Goal: Task Accomplishment & Management: Manage account settings

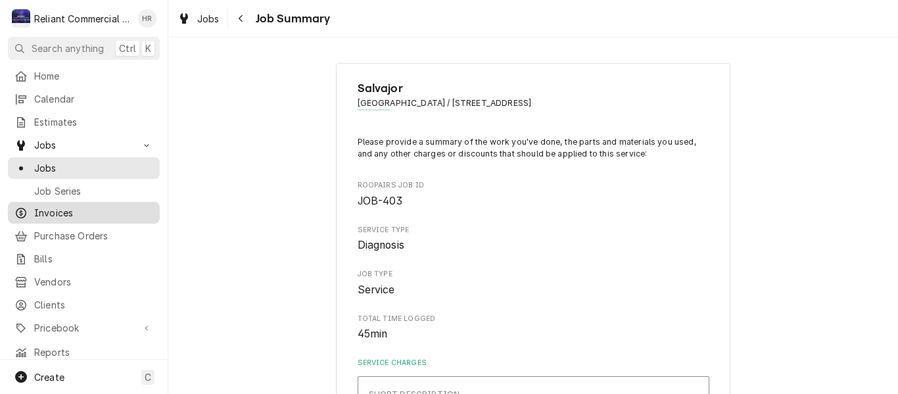
click at [53, 209] on span "Invoices" at bounding box center [93, 213] width 119 height 14
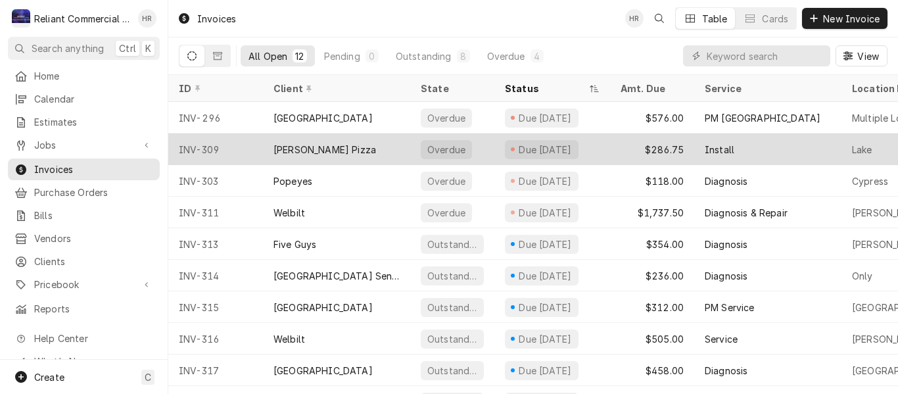
click at [374, 148] on div "[PERSON_NAME] Pizza" at bounding box center [336, 149] width 147 height 32
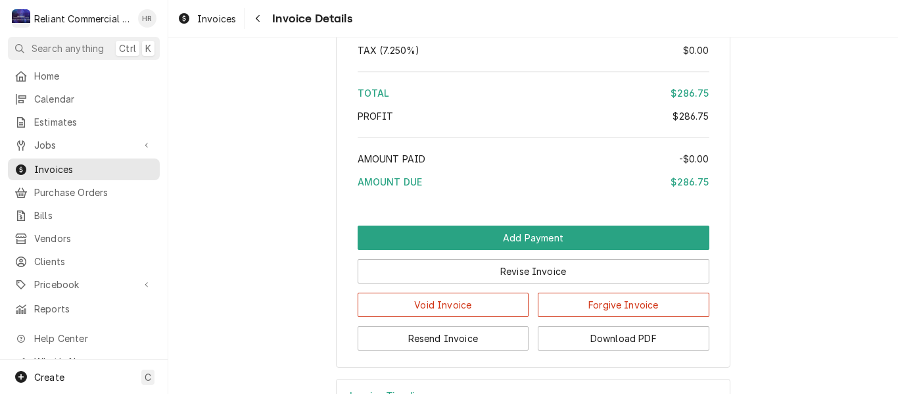
scroll to position [1537, 0]
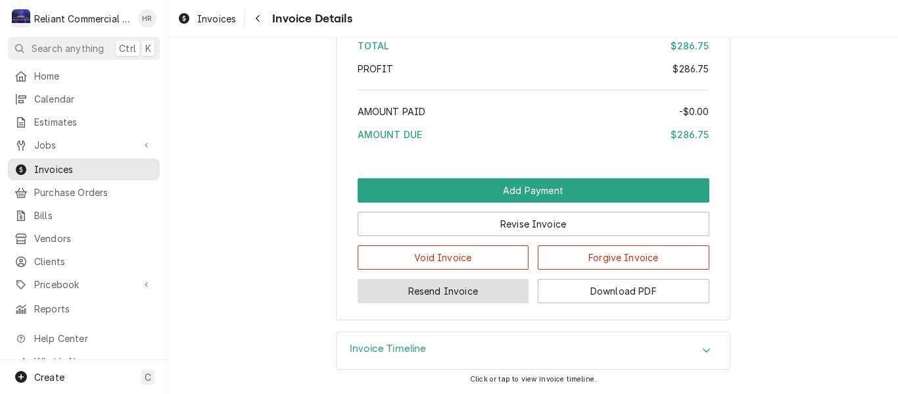
click at [466, 288] on button "Resend Invoice" at bounding box center [443, 291] width 172 height 24
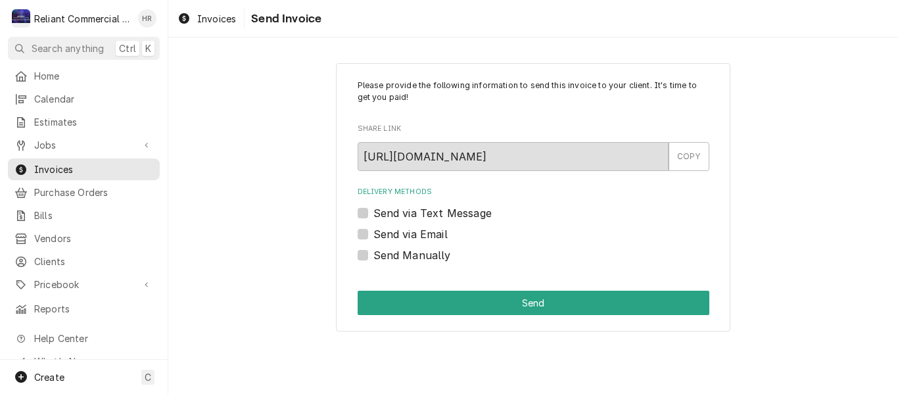
click at [373, 231] on label "Send via Email" at bounding box center [410, 234] width 74 height 16
click at [373, 231] on input "Send via Email" at bounding box center [549, 240] width 352 height 29
checkbox input "true"
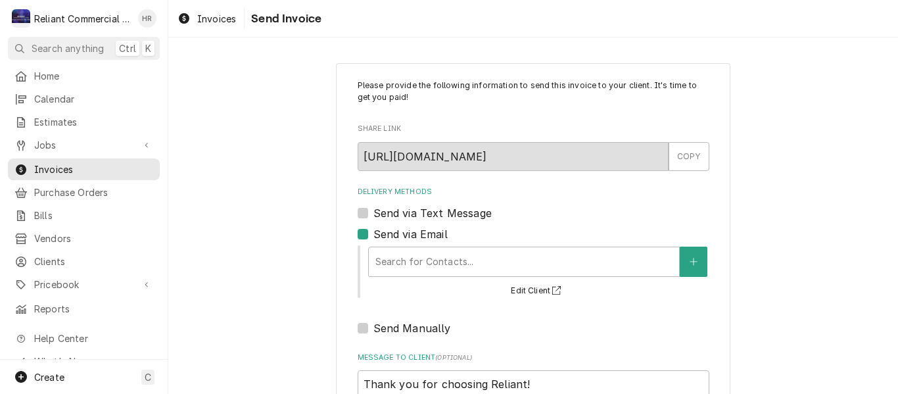
click at [373, 214] on label "Send via Text Message" at bounding box center [432, 213] width 118 height 16
click at [373, 214] on input "Send via Text Message" at bounding box center [549, 219] width 352 height 29
checkbox input "true"
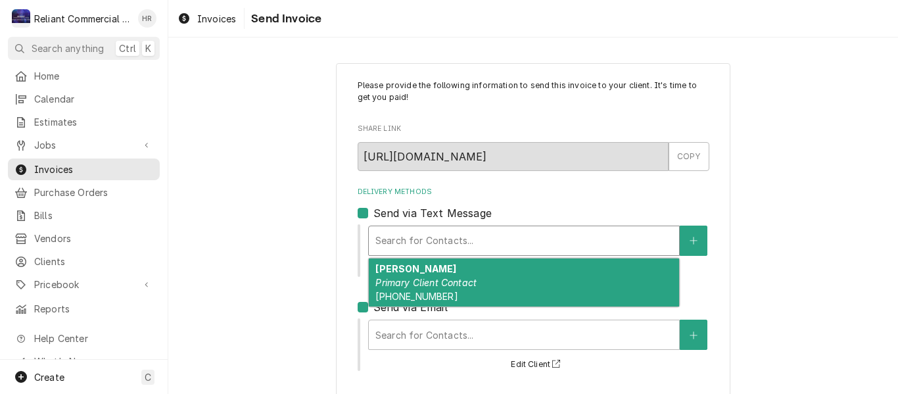
click at [453, 241] on div "Delivery Methods" at bounding box center [523, 241] width 297 height 24
click at [451, 277] on em "Primary Client Contact" at bounding box center [425, 282] width 101 height 11
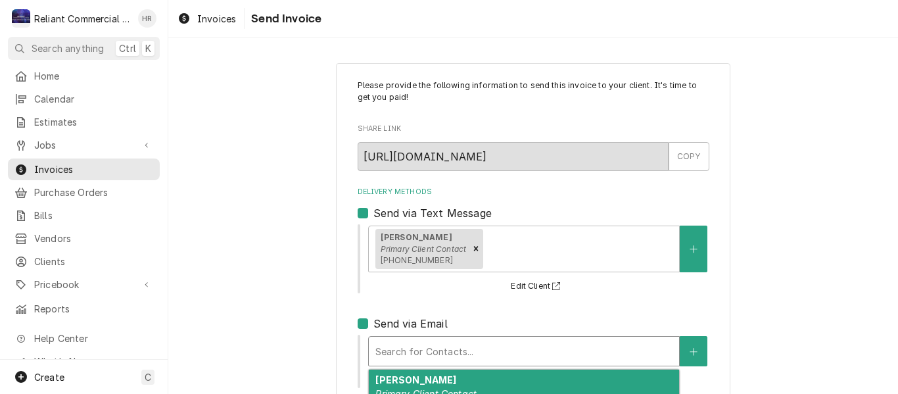
click at [450, 343] on div "Delivery Methods" at bounding box center [523, 351] width 297 height 24
click at [452, 381] on div "Ashley Atwood Primary Client Contact ashleyatwood001@gmail.com" at bounding box center [524, 393] width 310 height 48
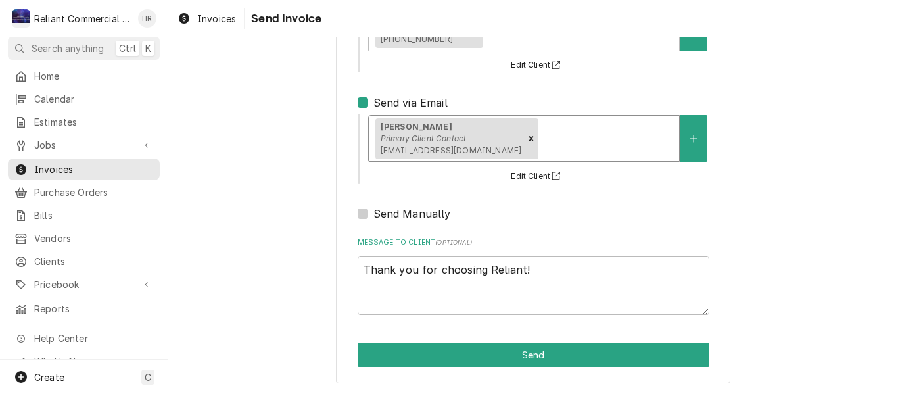
scroll to position [222, 0]
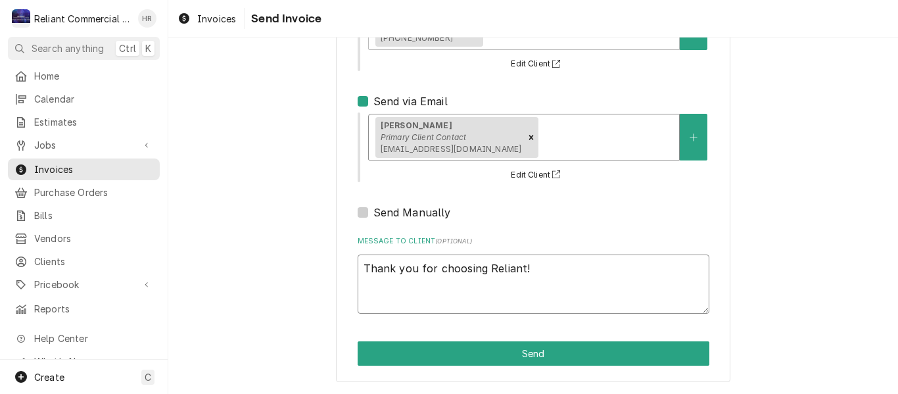
click at [358, 262] on textarea "Thank you for choosing Reliant!" at bounding box center [533, 283] width 352 height 59
type textarea "x"
type textarea "Thank you for choosing Reliant!"
paste textarea "INVOICE PAST DUE. Please pay invoice to avoid further fees."
type textarea "x"
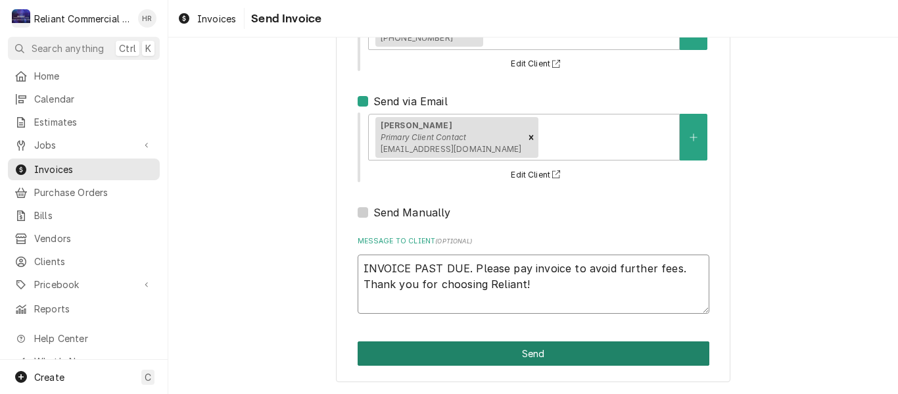
type textarea "INVOICE PAST DUE. Please pay invoice to avoid further fees. Thank you for choos…"
click at [520, 357] on button "Send" at bounding box center [533, 353] width 352 height 24
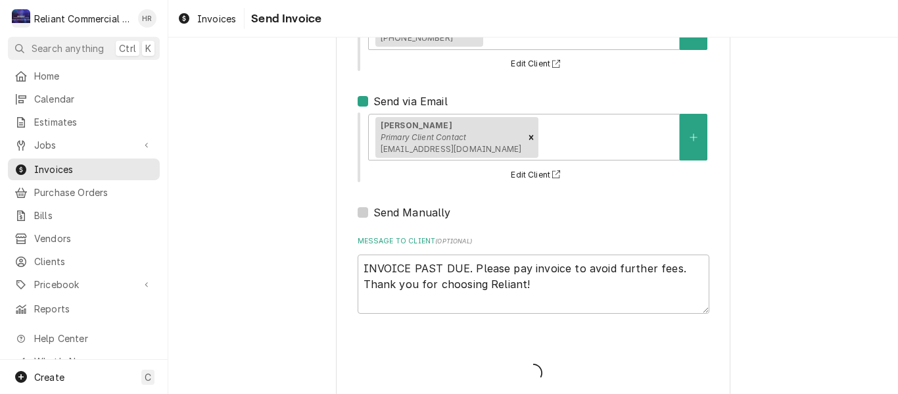
type textarea "x"
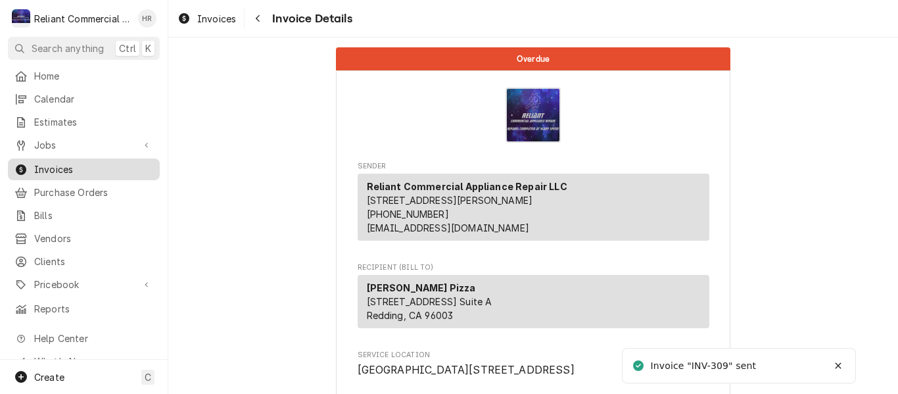
click at [68, 162] on span "Invoices" at bounding box center [93, 169] width 119 height 14
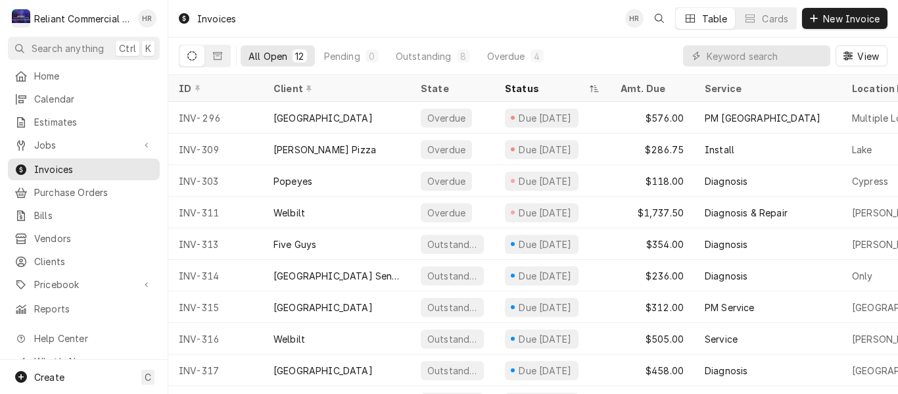
click at [564, 22] on div "Invoices HR Table Cards New Invoice" at bounding box center [532, 18] width 729 height 37
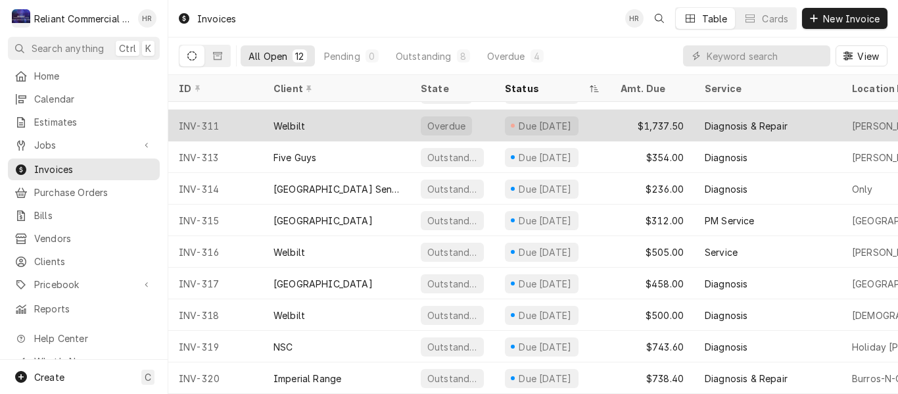
scroll to position [95, 0]
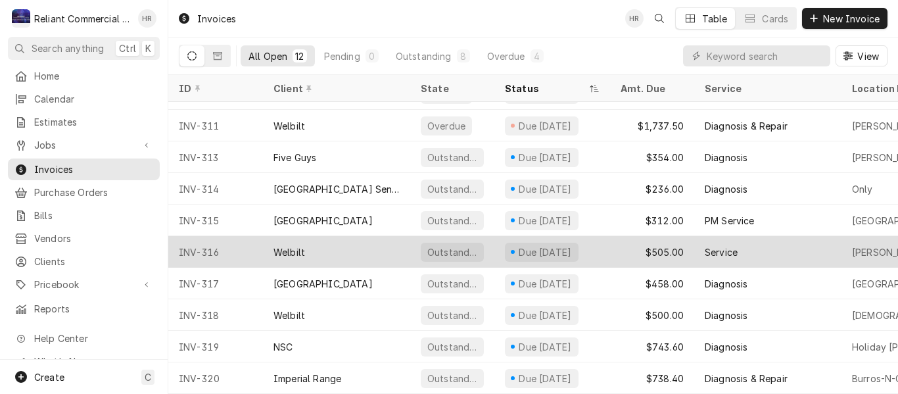
click at [357, 245] on div "Welbilt" at bounding box center [336, 252] width 147 height 32
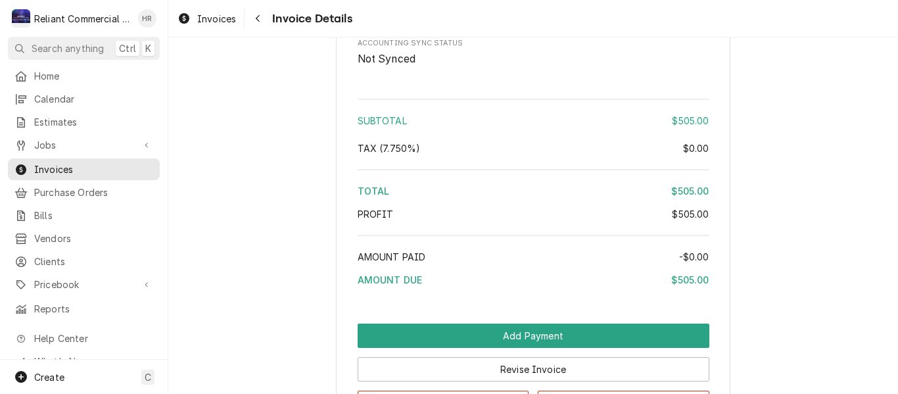
scroll to position [1775, 0]
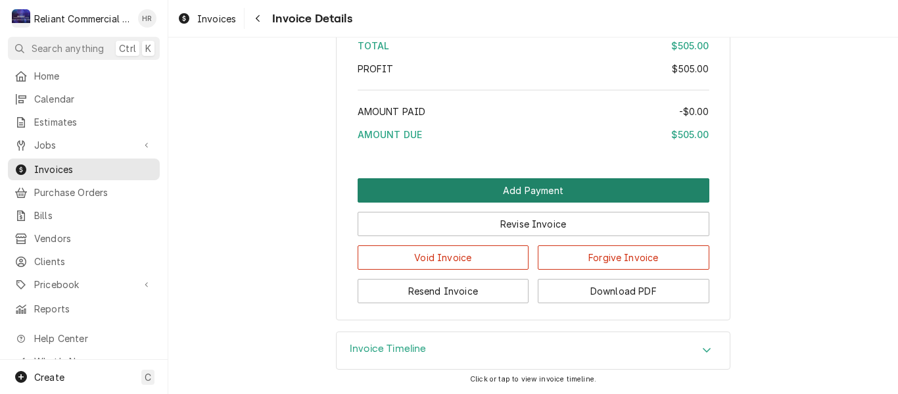
click at [524, 188] on button "Add Payment" at bounding box center [533, 190] width 352 height 24
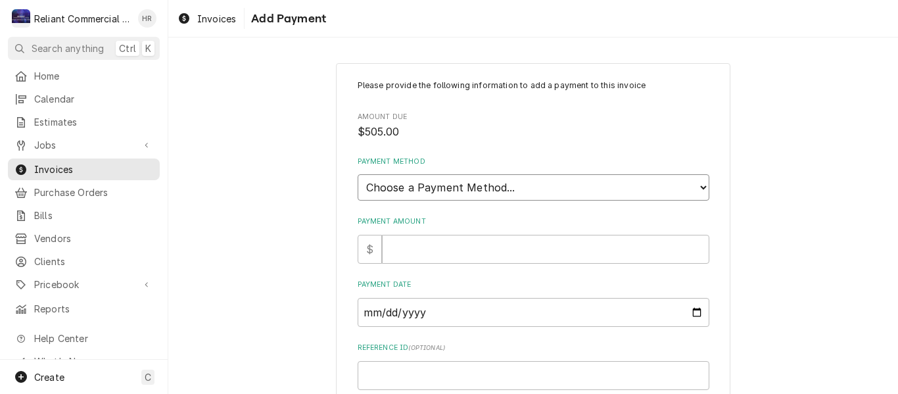
click at [536, 185] on select "Choose a Payment Method... Cash Check Credit/Debit Card ACH/eCheck Other" at bounding box center [533, 187] width 352 height 26
select select "4"
click at [357, 174] on select "Choose a Payment Method... Cash Check Credit/Debit Card ACH/eCheck Other" at bounding box center [533, 187] width 352 height 26
click at [476, 249] on input "Payment Amount" at bounding box center [545, 249] width 327 height 29
type textarea "x"
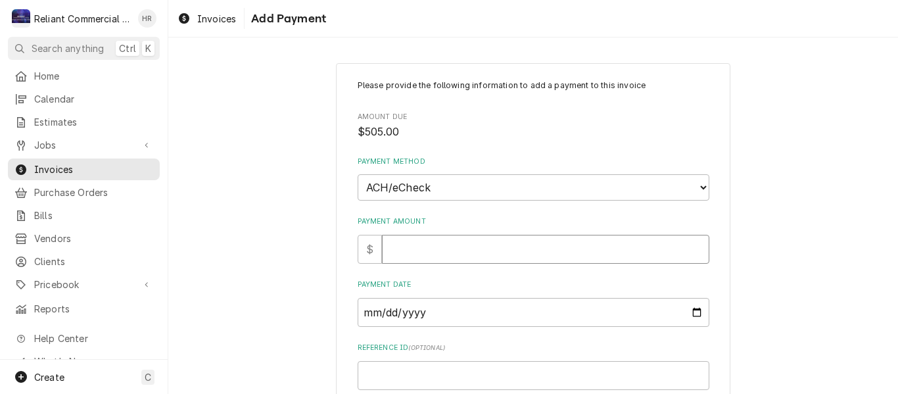
type input "5"
type textarea "x"
type input "50"
type textarea "x"
type input "505"
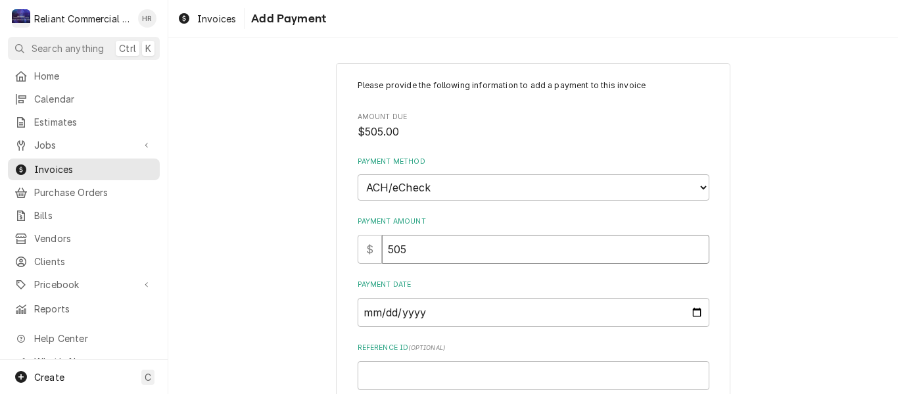
type textarea "x"
type input "505.0"
type textarea "x"
type input "505.00"
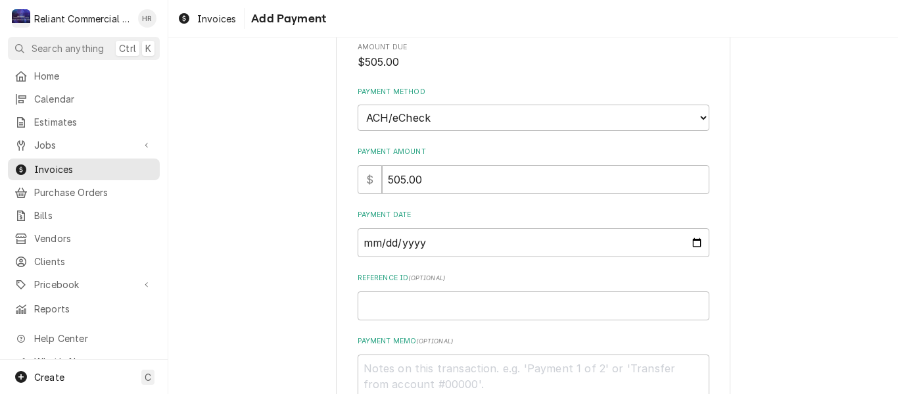
scroll to position [170, 0]
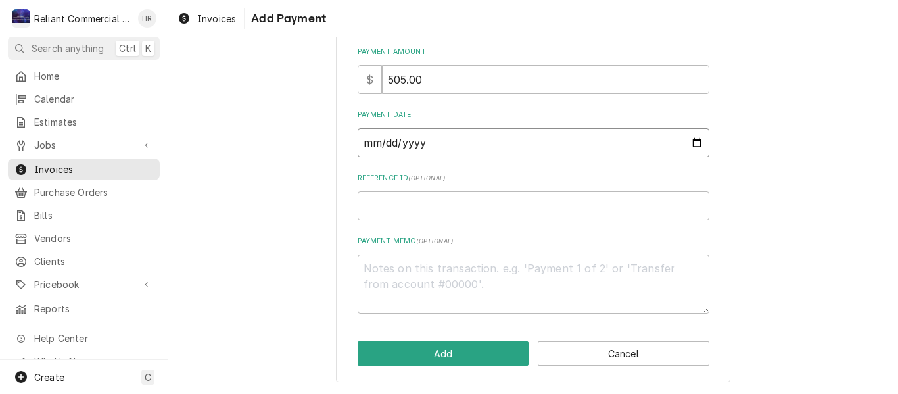
click at [499, 145] on input "Payment Date" at bounding box center [533, 142] width 352 height 29
click at [693, 143] on input "Payment Date" at bounding box center [533, 142] width 352 height 29
type textarea "x"
type input "2025-08-21"
click at [453, 347] on button "Add" at bounding box center [443, 353] width 172 height 24
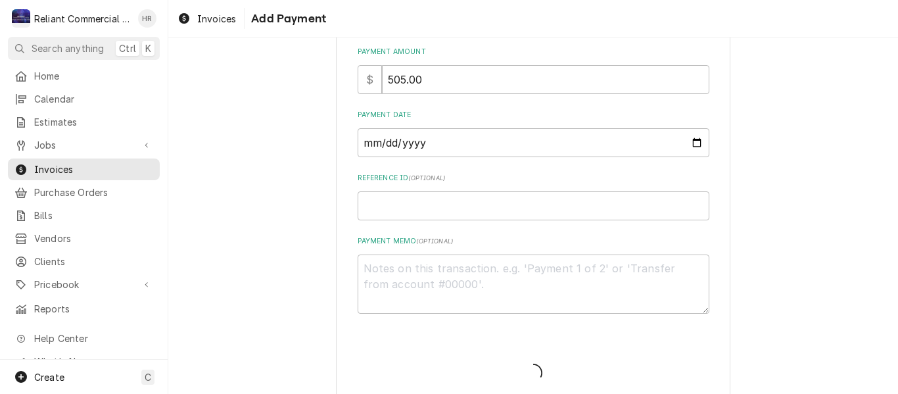
type textarea "x"
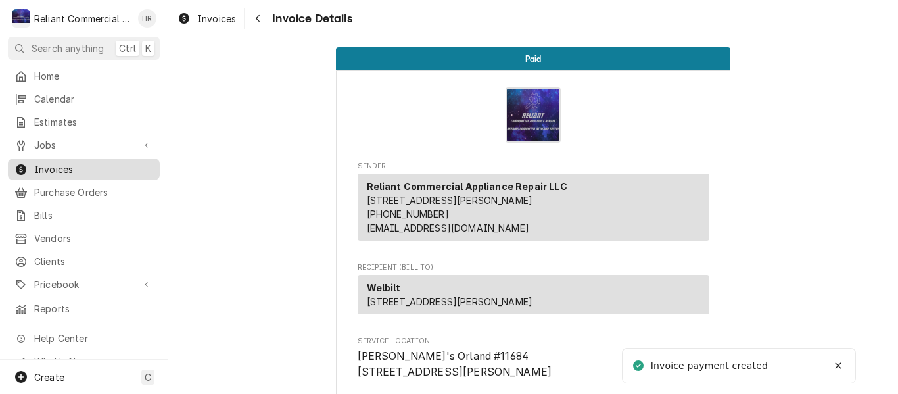
click at [70, 164] on span "Invoices" at bounding box center [93, 169] width 119 height 14
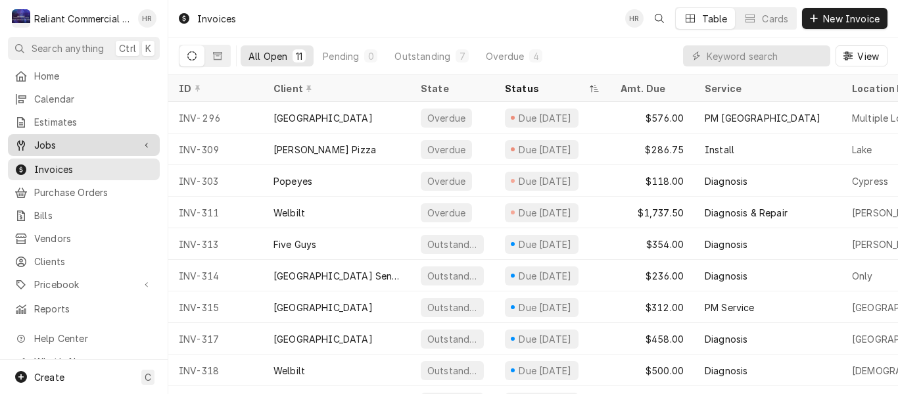
click at [60, 138] on span "Jobs" at bounding box center [83, 145] width 99 height 14
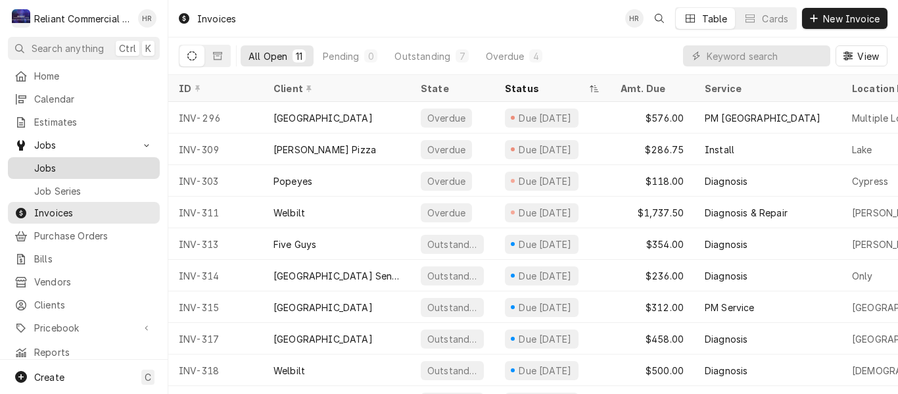
click at [45, 161] on span "Jobs" at bounding box center [93, 168] width 119 height 14
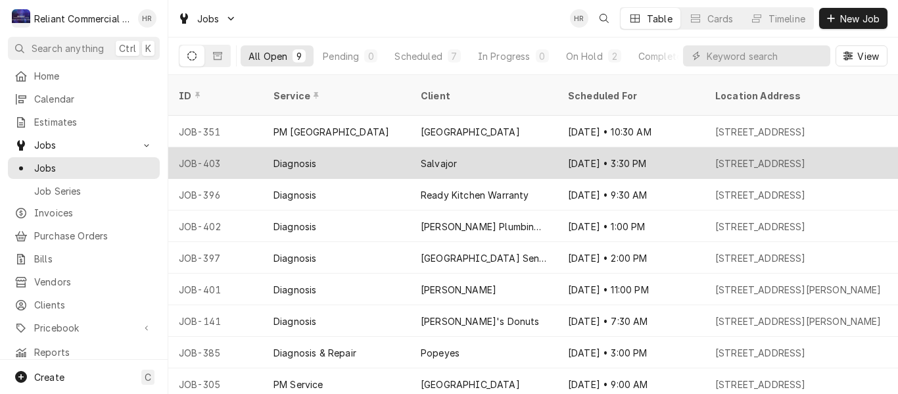
click at [474, 147] on div "Salvajor" at bounding box center [483, 163] width 147 height 32
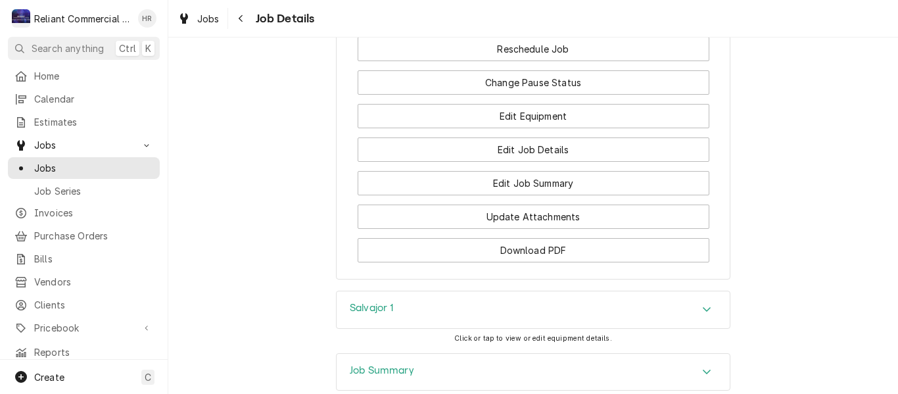
scroll to position [1409, 0]
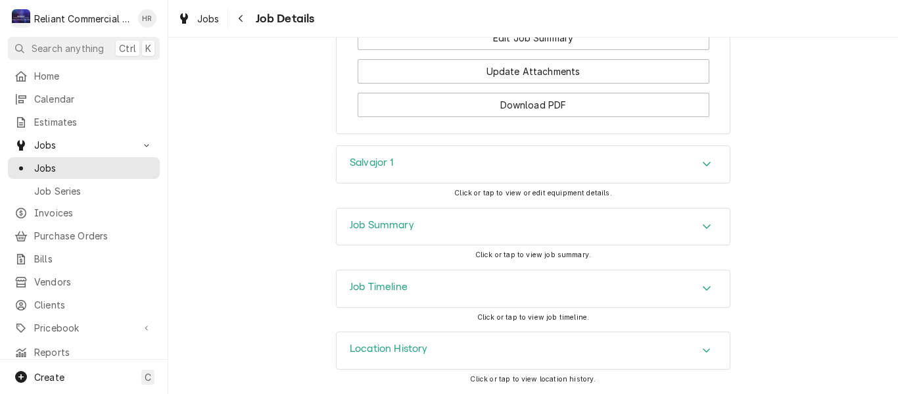
click at [583, 162] on div "Salvajor 1" at bounding box center [532, 164] width 393 height 37
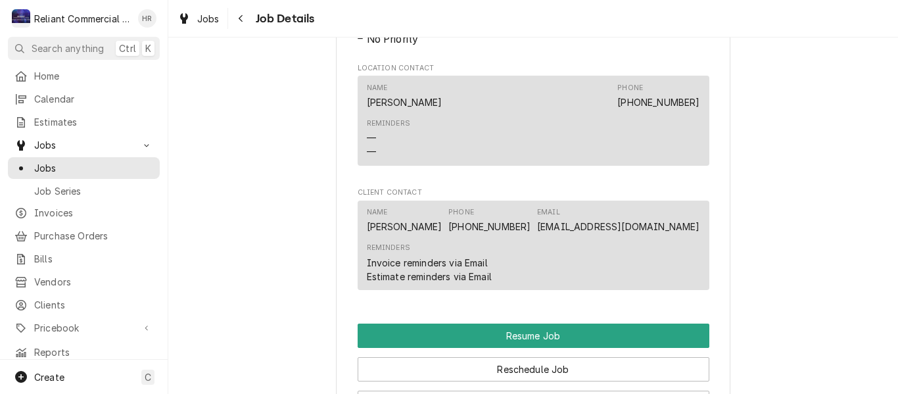
scroll to position [1194, 0]
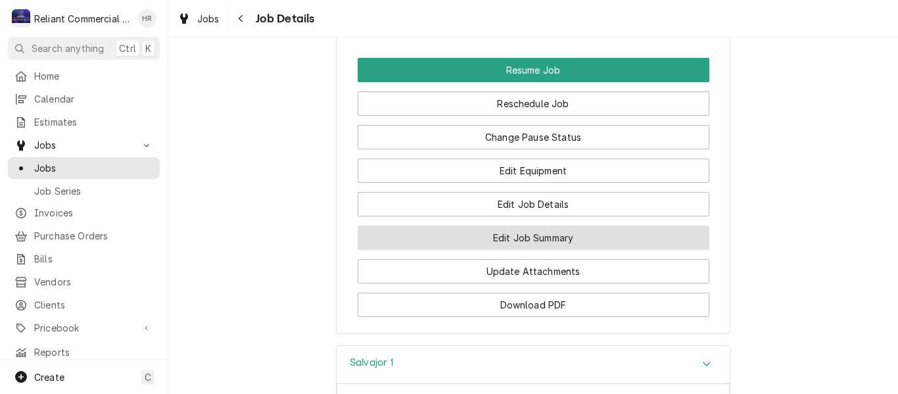
click at [545, 250] on button "Edit Job Summary" at bounding box center [533, 237] width 352 height 24
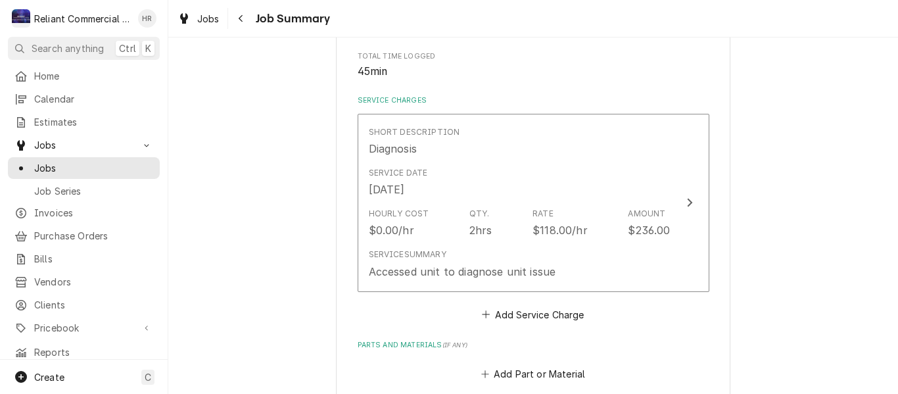
scroll to position [263, 0]
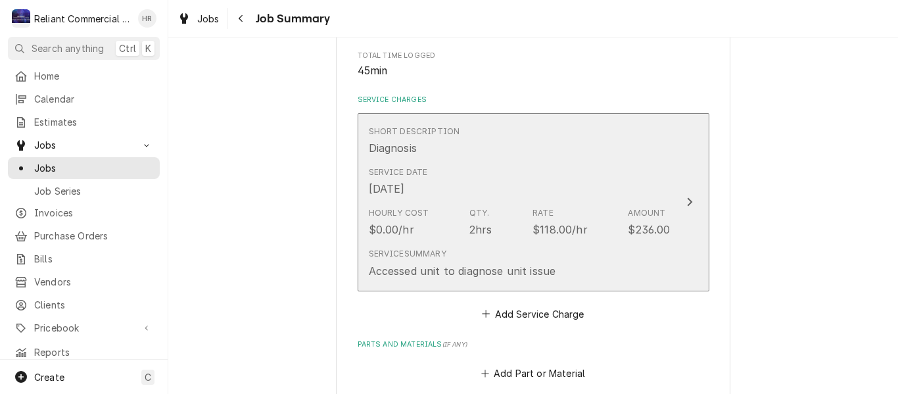
click at [627, 256] on div "Service Summary Accessed unit to diagnose unit issue" at bounding box center [520, 262] width 302 height 41
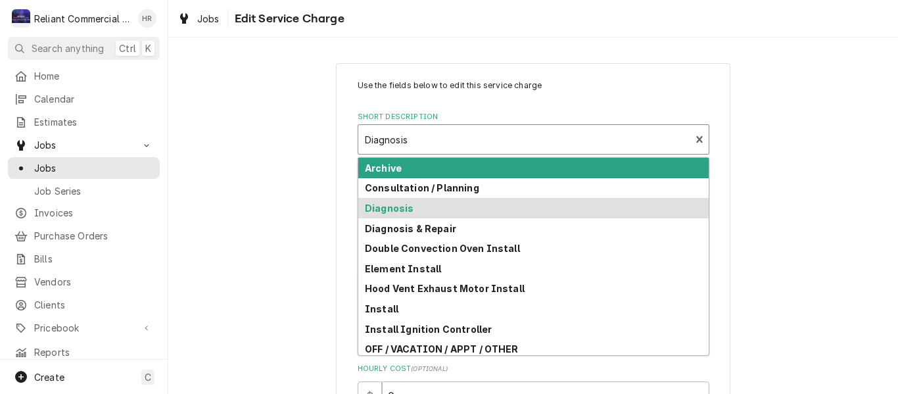
click at [498, 138] on div "Short Description" at bounding box center [524, 139] width 319 height 24
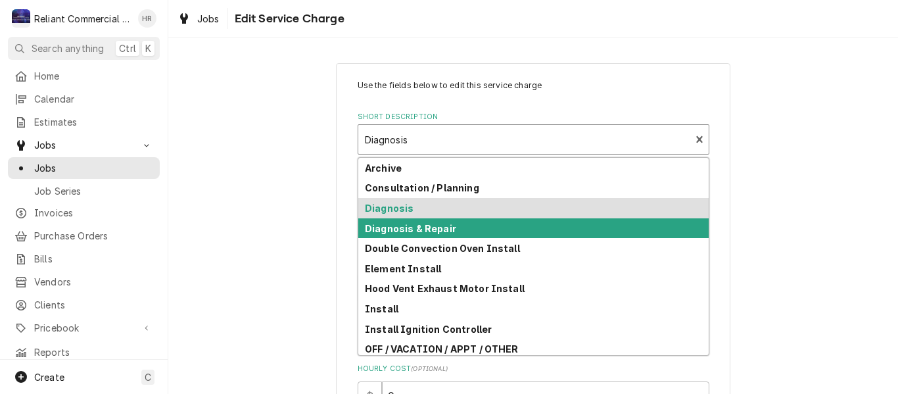
click at [455, 229] on div "Diagnosis & Repair" at bounding box center [533, 228] width 350 height 20
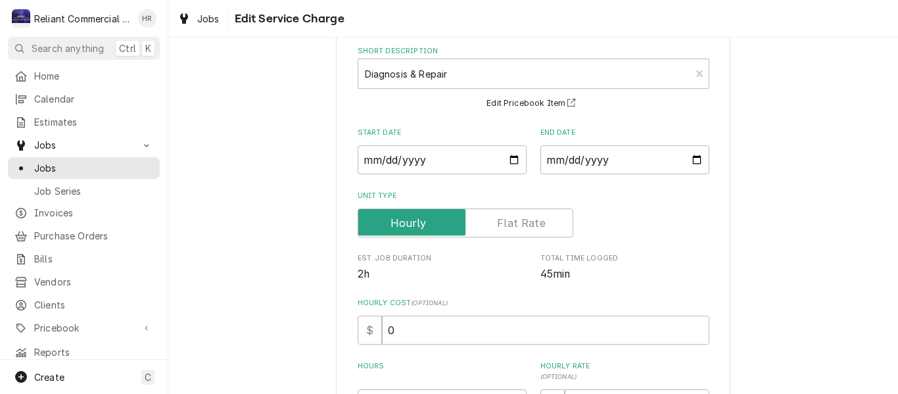
scroll to position [263, 0]
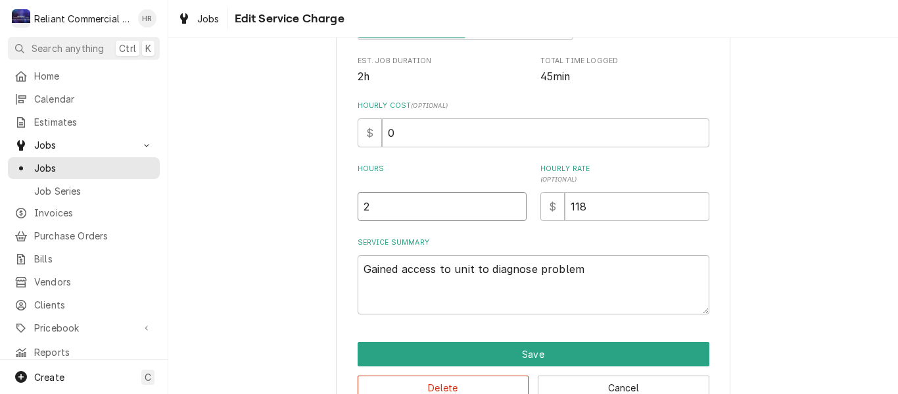
click at [448, 208] on input "2" at bounding box center [441, 206] width 169 height 29
type textarea "x"
type input "1"
click at [617, 273] on textarea "Gained access to unit to diagnose problem" at bounding box center [533, 284] width 352 height 59
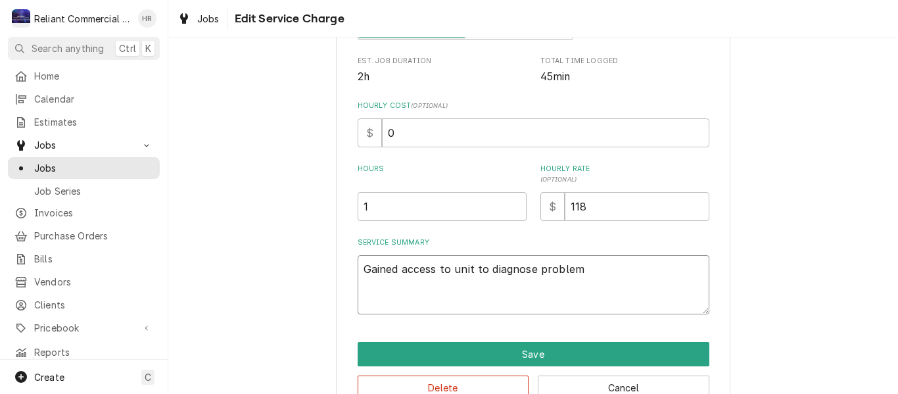
type textarea "x"
type textarea "Gained access to unit to diagnose problem."
type textarea "x"
type textarea "Gained access to unit to diagnose problem."
type textarea "x"
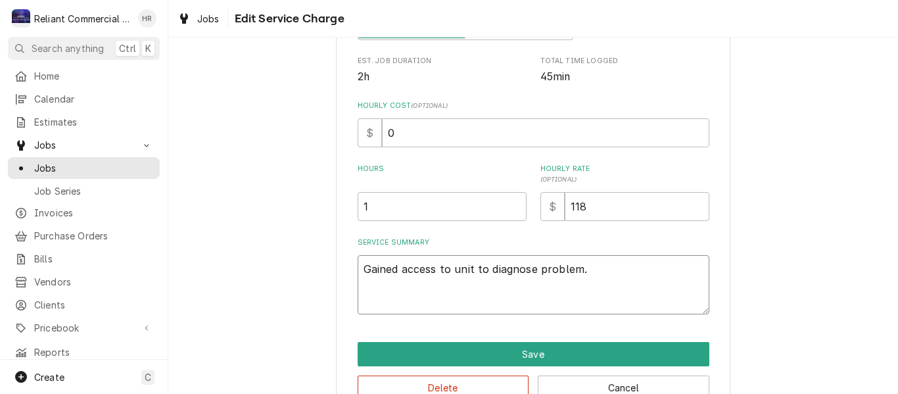
type textarea "Gained access to unit to diagnose problem. C"
type textarea "x"
type textarea "Gained access to unit to diagnose problem. Co"
type textarea "x"
type textarea "Gained access to unit to diagnose problem. Con"
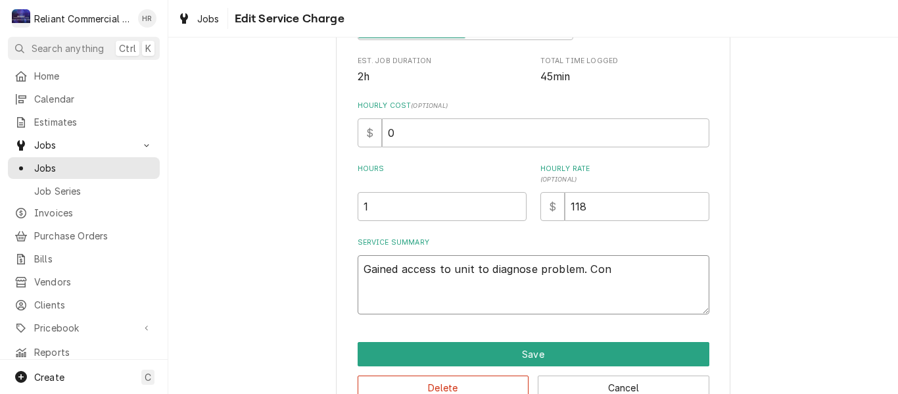
type textarea "x"
type textarea "Gained access to unit to diagnose problem. Conf"
type textarea "x"
type textarea "Gained access to unit to diagnose problem. Confi"
type textarea "x"
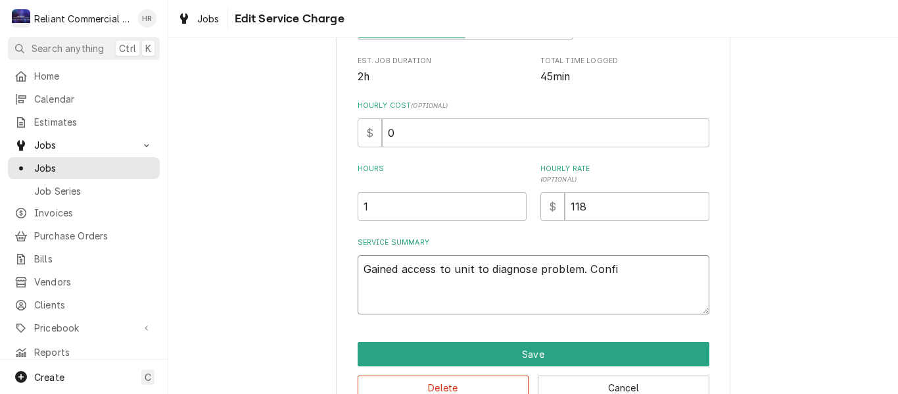
type textarea "Gained access to unit to diagnose problem. Confir"
type textarea "x"
type textarea "Gained access to unit to diagnose problem. Confirm"
type textarea "x"
type textarea "Gained access to unit to diagnose problem. Confirme"
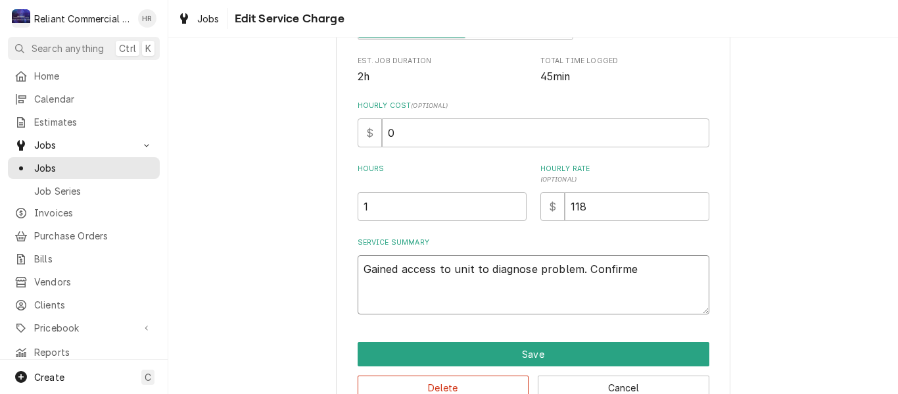
type textarea "x"
type textarea "Gained access to unit to diagnose problem. Confirmed"
type textarea "x"
type textarea "Gained access to unit to diagnose problem. Confirmed"
type textarea "x"
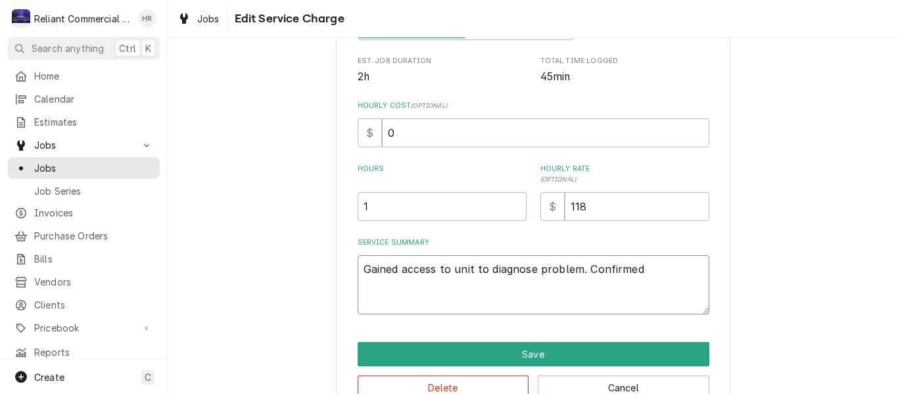
type textarea "Gained access to unit to diagnose problem. Confirmed t"
type textarea "x"
type textarea "Gained access to unit to diagnose problem. Confirmed th"
type textarea "x"
type textarea "Gained access to unit to diagnose problem. Confirmed tha"
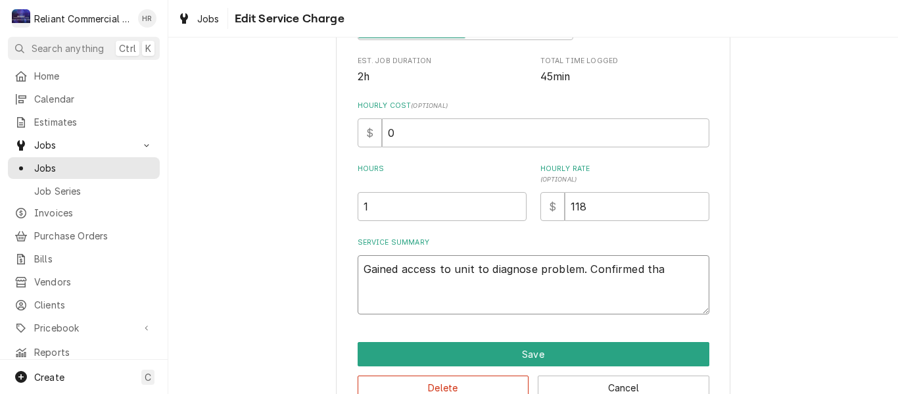
type textarea "x"
type textarea "Gained access to unit to diagnose problem. Confirmed that"
type textarea "x"
type textarea "Gained access to unit to diagnose problem. Confirmed that"
type textarea "x"
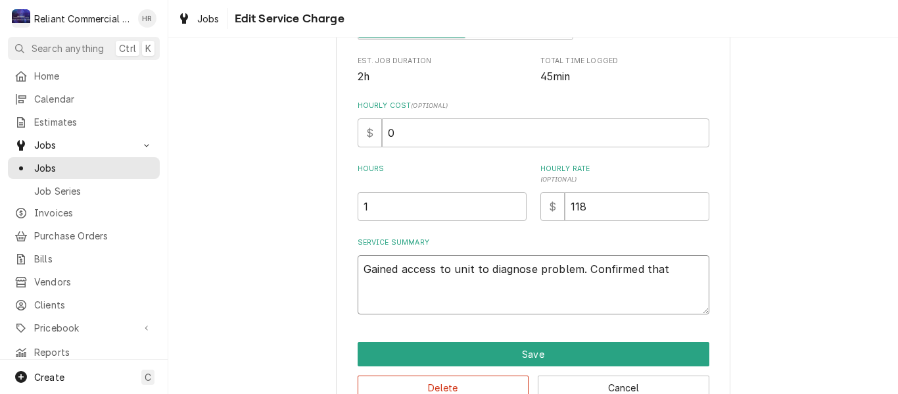
type textarea "Gained access to unit to diagnose problem. Confirmed that u"
type textarea "x"
type textarea "Gained access to unit to diagnose problem. Confirmed that up"
type textarea "x"
type textarea "Gained access to unit to diagnose problem. Confirmed that upo"
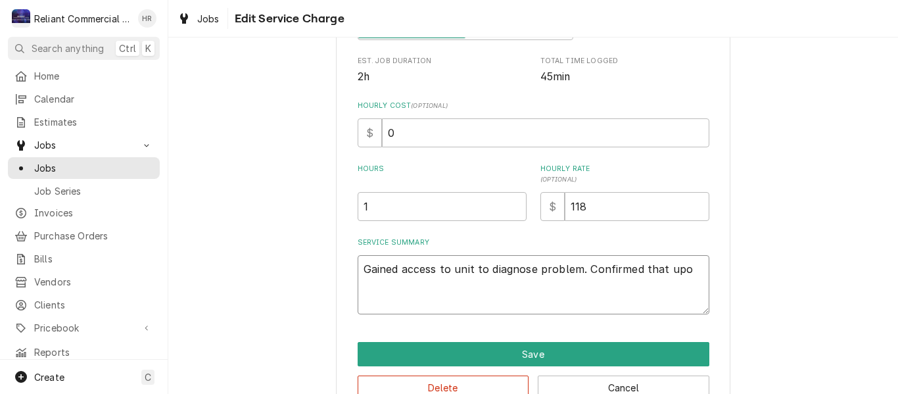
type textarea "x"
type textarea "Gained access to unit to diagnose problem. Confirmed that upon"
type textarea "x"
type textarea "Gained access to unit to diagnose problem. Confirmed that upon"
type textarea "x"
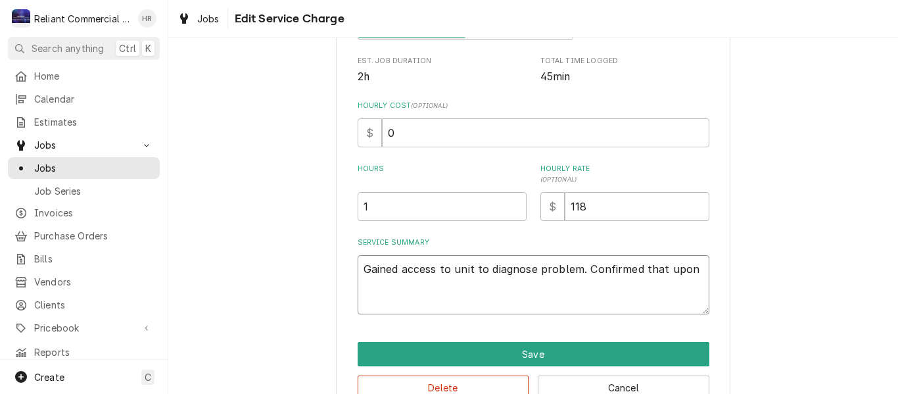
type textarea "Gained access to unit to diagnose problem. Confirmed that upon p"
type textarea "x"
type textarea "Gained access to unit to diagnose problem. Confirmed that upon pr"
type textarea "x"
type textarea "Gained access to unit to diagnose problem. Confirmed that upon pre"
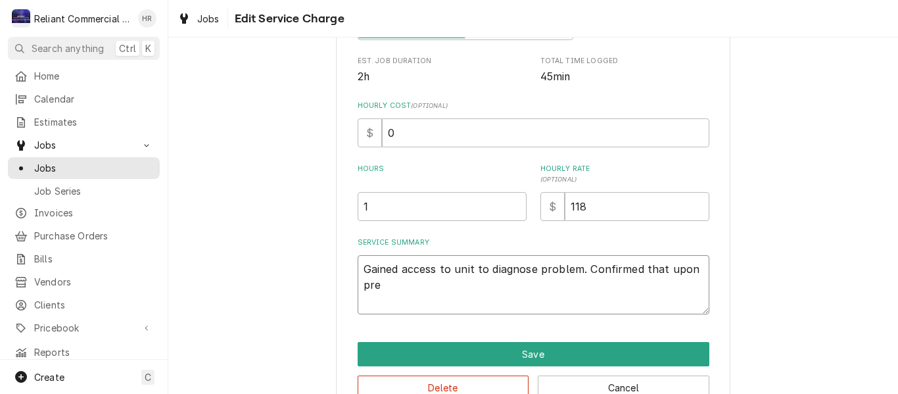
type textarea "x"
type textarea "Gained access to unit to diagnose problem. Confirmed that upon pres"
type textarea "x"
type textarea "Gained access to unit to diagnose problem. Confirmed that upon press"
type textarea "x"
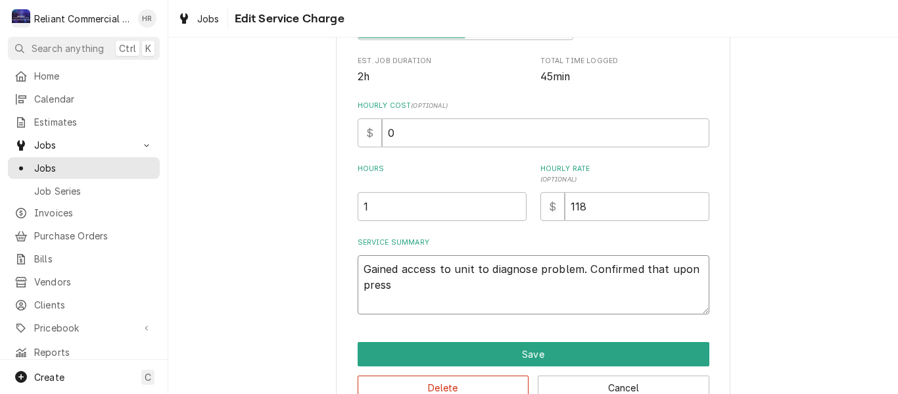
type textarea "Gained access to unit to diagnose problem. Confirmed that upon pressi"
type textarea "x"
type textarea "Gained access to unit to diagnose problem. Confirmed that upon pressin"
type textarea "x"
type textarea "Gained access to unit to diagnose problem. Confirmed that upon pressing"
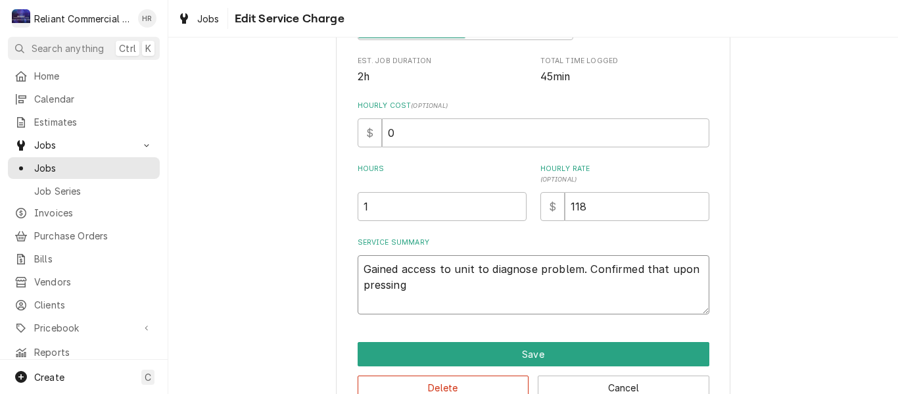
type textarea "x"
type textarea "Gained access to unit to diagnose problem. Confirmed that upon pressing"
type textarea "x"
type textarea "Gained access to unit to diagnose problem. Confirmed that upon pressing o"
type textarea "x"
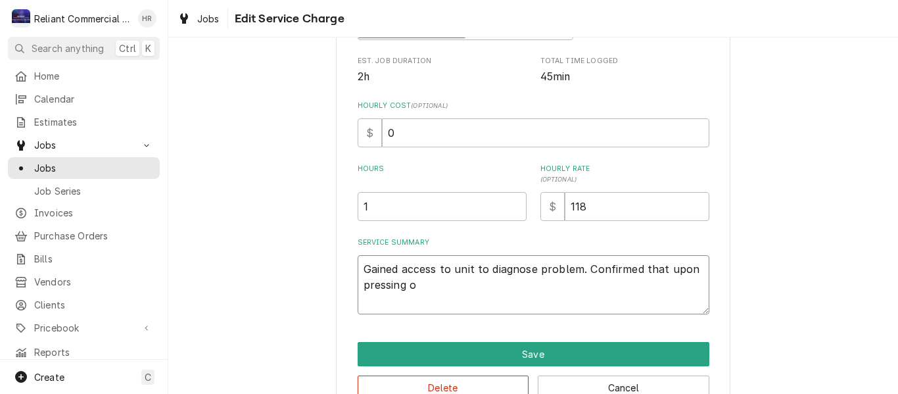
type textarea "Gained access to unit to diagnose problem. Confirmed that upon pressing of"
type textarea "x"
type textarea "Gained access to unit to diagnose problem. Confirmed that upon pressing of"
type textarea "x"
type textarea "Gained access to unit to diagnose problem. Confirmed that upon pressing of s"
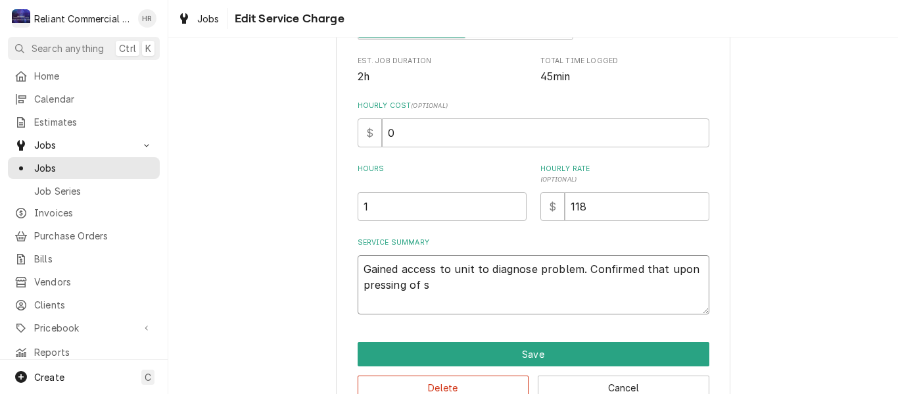
type textarea "x"
type textarea "Gained access to unit to diagnose problem. Confirmed that upon pressing of st"
type textarea "x"
type textarea "Gained access to unit to diagnose problem. Confirmed that upon pressing of sta"
type textarea "x"
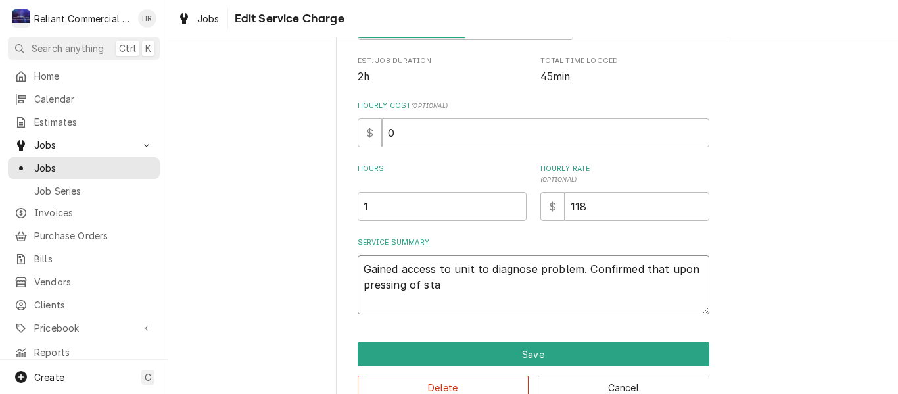
type textarea "Gained access to unit to diagnose problem. Confirmed that upon pressing of star"
type textarea "x"
type textarea "Gained access to unit to diagnose problem. Confirmed that upon pressing of start"
type textarea "x"
type textarea "Gained access to unit to diagnose problem. Confirmed that upon pressing of start"
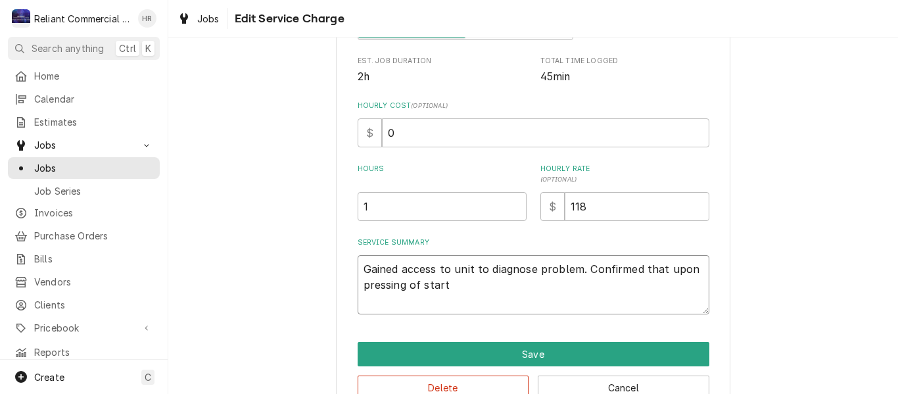
type textarea "x"
type textarea "Gained access to unit to diagnose problem. Confirmed that upon pressing of star…"
type textarea "x"
type textarea "Gained access to unit to diagnose problem. Confirmed that upon pressing of star…"
type textarea "x"
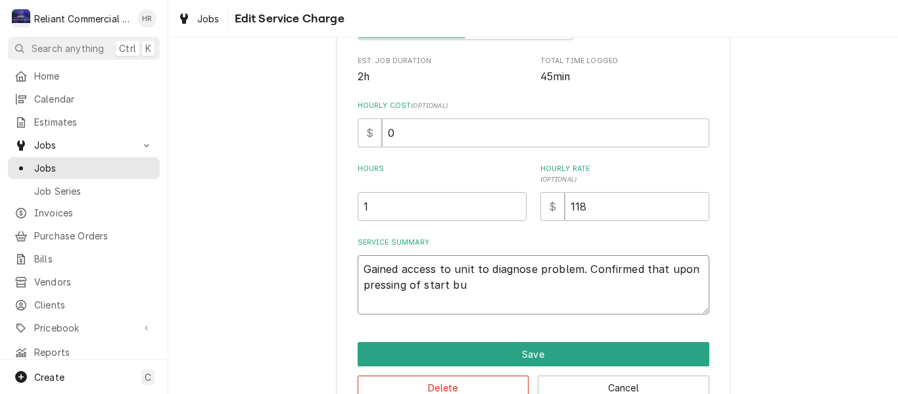
type textarea "Gained access to unit to diagnose problem. Confirmed that upon pressing of star…"
type textarea "x"
type textarea "Gained access to unit to diagnose problem. Confirmed that upon pressing of star…"
type textarea "x"
type textarea "Gained access to unit to diagnose problem. Confirmed that upon pressing of star…"
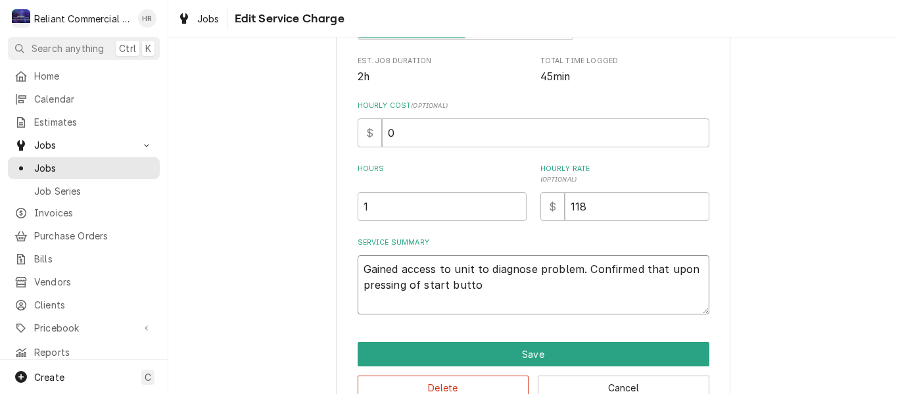
type textarea "x"
type textarea "Gained access to unit to diagnose problem. Confirmed that upon pressing of star…"
type textarea "x"
type textarea "Gained access to unit to diagnose problem. Confirmed that upon pressing of star…"
type textarea "x"
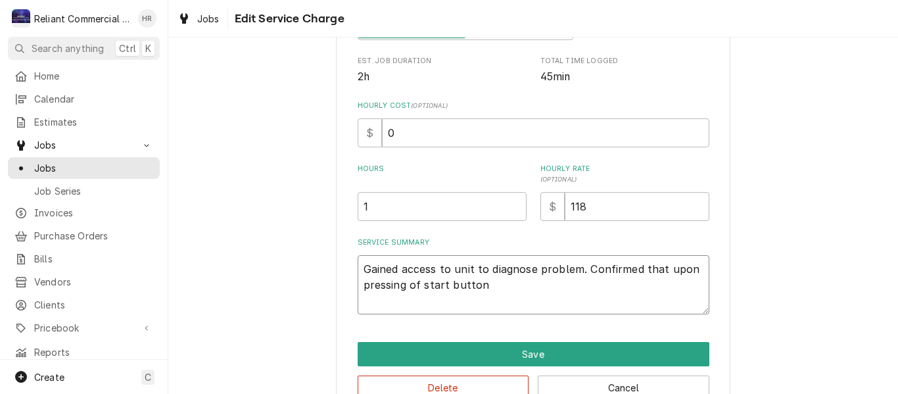
type textarea "Gained access to unit to diagnose problem. Confirmed that upon pressing of star…"
type textarea "x"
type textarea "Gained access to unit to diagnose problem. Confirmed that upon pressing of star…"
type textarea "x"
type textarea "Gained access to unit to diagnose problem. Confirmed that upon pressing of star…"
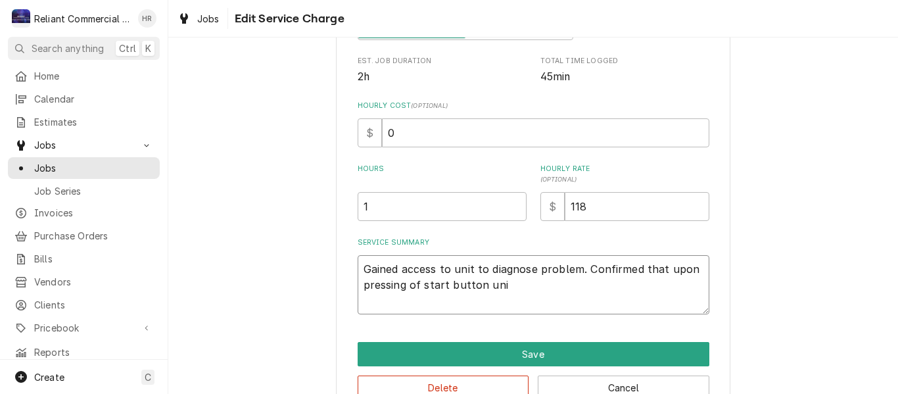
type textarea "x"
type textarea "Gained access to unit to diagnose problem. Confirmed that upon pressing of star…"
type textarea "x"
type textarea "Gained access to unit to diagnose problem. Confirmed that upon pressing of star…"
type textarea "x"
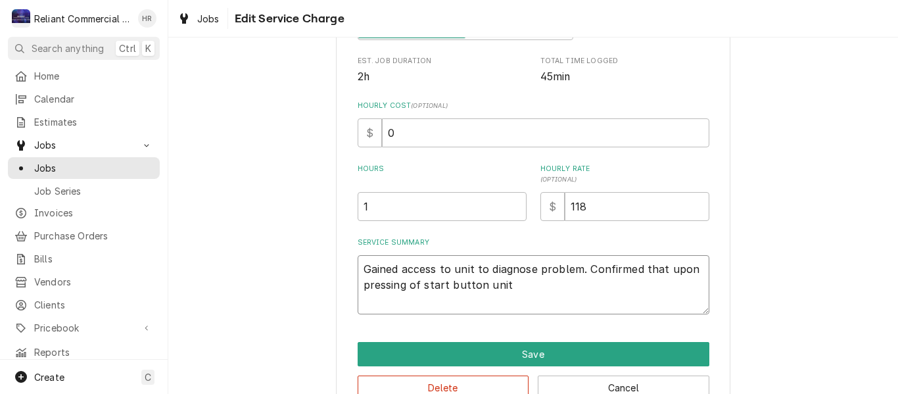
type textarea "Gained access to unit to diagnose problem. Confirmed that upon pressing of star…"
type textarea "x"
type textarea "Gained access to unit to diagnose problem. Confirmed that upon pressing of star…"
type textarea "x"
type textarea "Gained access to unit to diagnose problem. Confirmed that upon pressing of star…"
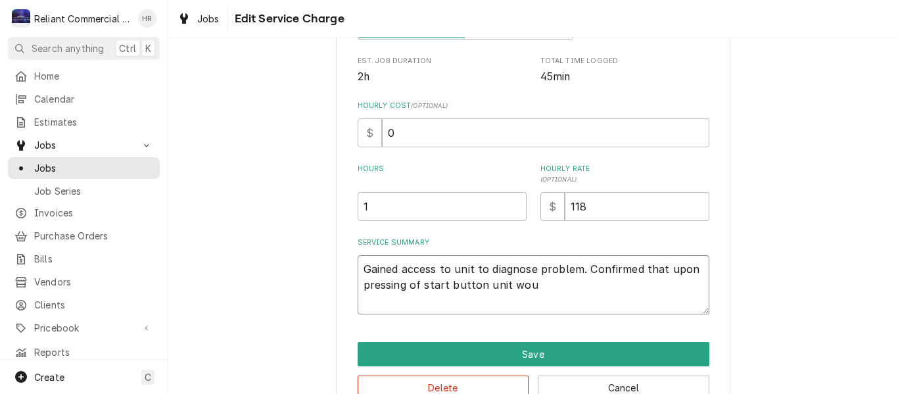
type textarea "x"
type textarea "Gained access to unit to diagnose problem. Confirmed that upon pressing of star…"
type textarea "x"
type textarea "Gained access to unit to diagnose problem. Confirmed that upon pressing of star…"
type textarea "x"
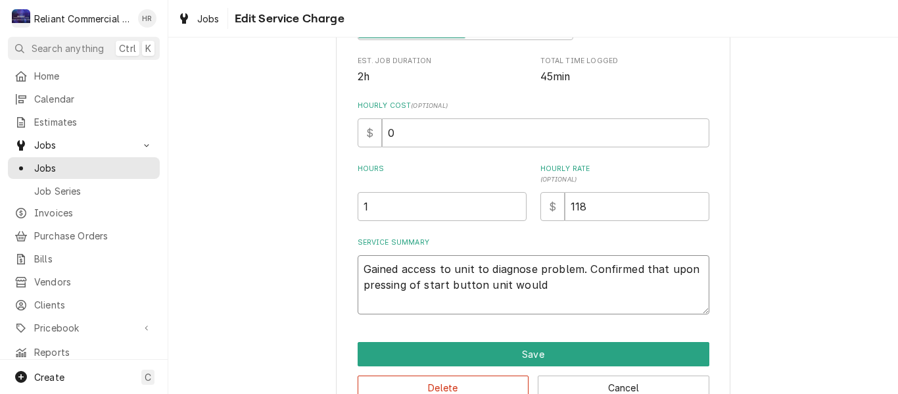
type textarea "Gained access to unit to diagnose problem. Confirmed that upon pressing of star…"
type textarea "x"
type textarea "Gained access to unit to diagnose problem. Confirmed that upon pressing of star…"
type textarea "x"
type textarea "Gained access to unit to diagnose problem. Confirmed that upon pressing of star…"
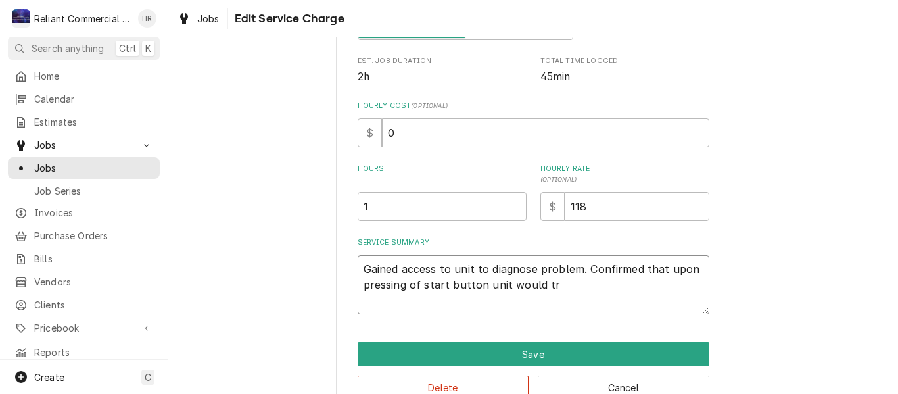
type textarea "x"
type textarea "Gained access to unit to diagnose problem. Confirmed that upon pressing of star…"
type textarea "x"
type textarea "Gained access to unit to diagnose problem. Confirmed that upon pressing of star…"
type textarea "x"
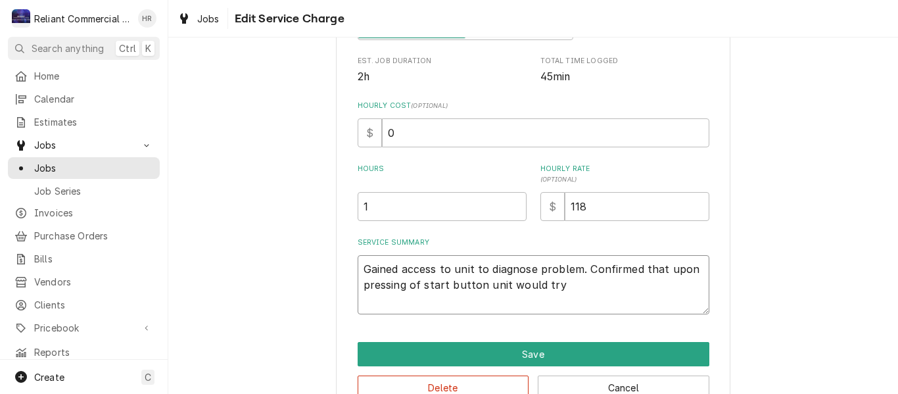
type textarea "Gained access to unit to diagnose problem. Confirmed that upon pressing of star…"
type textarea "x"
type textarea "Gained access to unit to diagnose problem. Confirmed that upon pressing of star…"
type textarea "x"
type textarea "Gained access to unit to diagnose problem. Confirmed that upon pressing of star…"
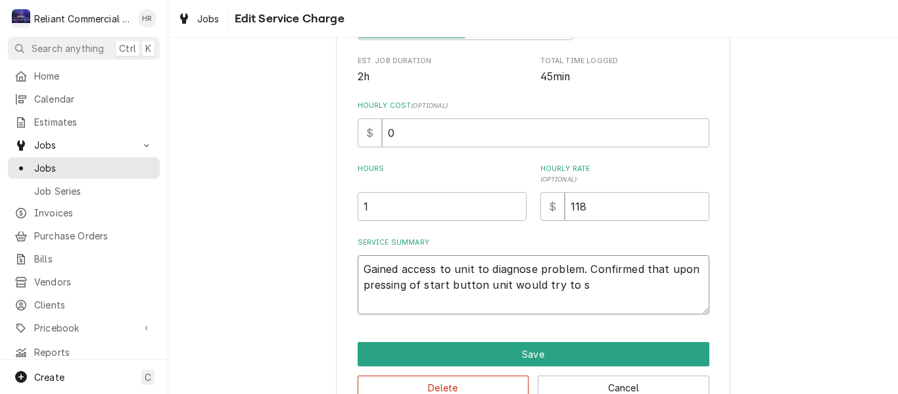
type textarea "x"
type textarea "Gained access to unit to diagnose problem. Confirmed that upon pressing of star…"
type textarea "x"
type textarea "Gained access to unit to diagnose problem. Confirmed that upon pressing of star…"
type textarea "x"
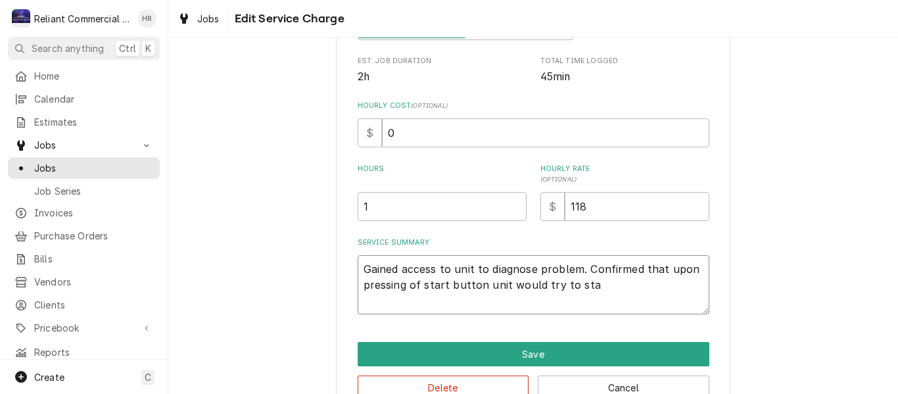
type textarea "Gained access to unit to diagnose problem. Confirmed that upon pressing of star…"
type textarea "x"
type textarea "Gained access to unit to diagnose problem. Confirmed that upon pressing of star…"
type textarea "x"
type textarea "Gained access to unit to diagnose problem. Confirmed that upon pressing of star…"
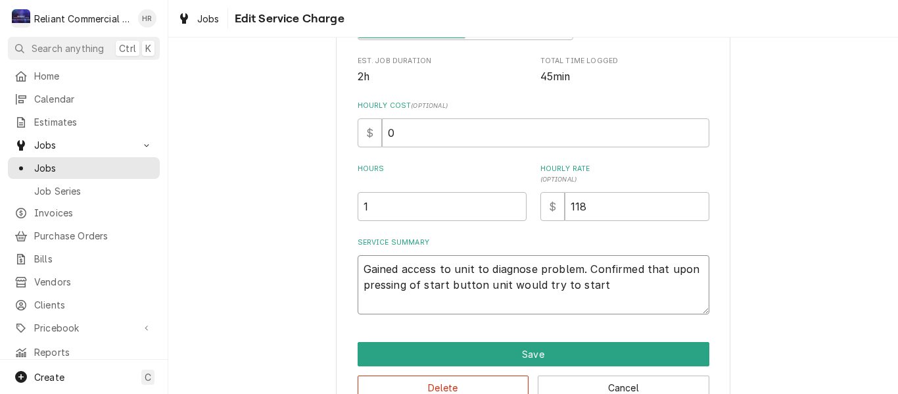
type textarea "x"
type textarea "Gained access to unit to diagnose problem. Confirmed that upon pressing of star…"
type textarea "x"
type textarea "Gained access to unit to diagnose problem. Confirmed that upon pressing of star…"
type textarea "x"
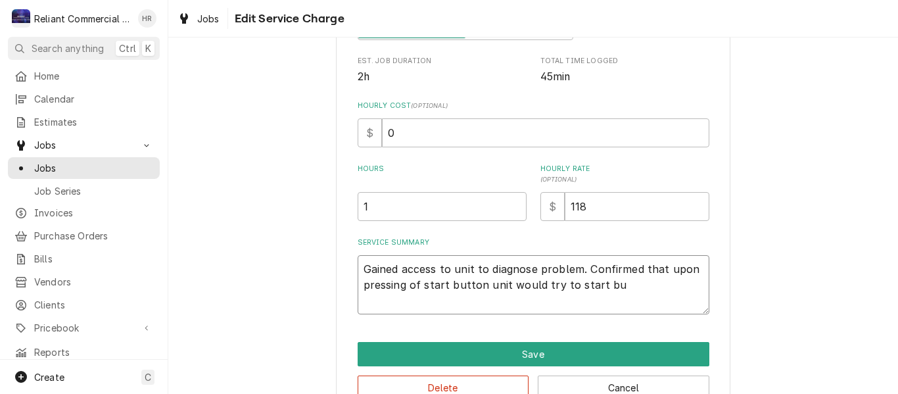
type textarea "Gained access to unit to diagnose problem. Confirmed that upon pressing of star…"
type textarea "x"
type textarea "Gained access to unit to diagnose problem. Confirmed that upon pressing of star…"
type textarea "x"
type textarea "Gained access to unit to diagnose problem. Confirmed that upon pressing of star…"
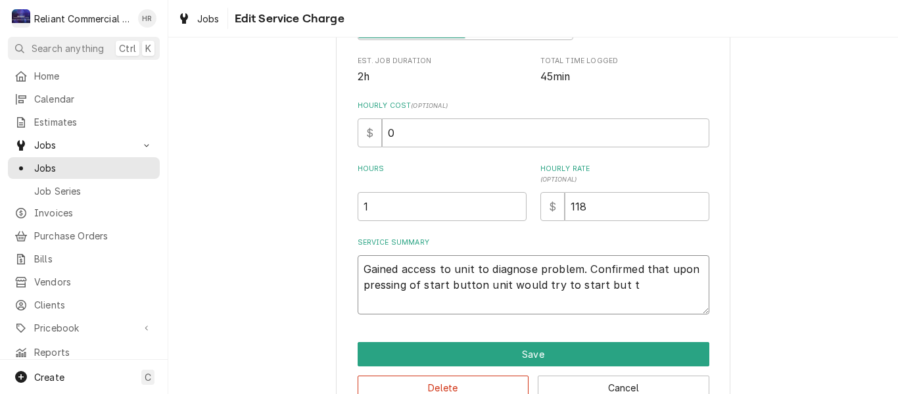
type textarea "x"
type textarea "Gained access to unit to diagnose problem. Confirmed that upon pressing of star…"
type textarea "x"
type textarea "Gained access to unit to diagnose problem. Confirmed that upon pressing of star…"
type textarea "x"
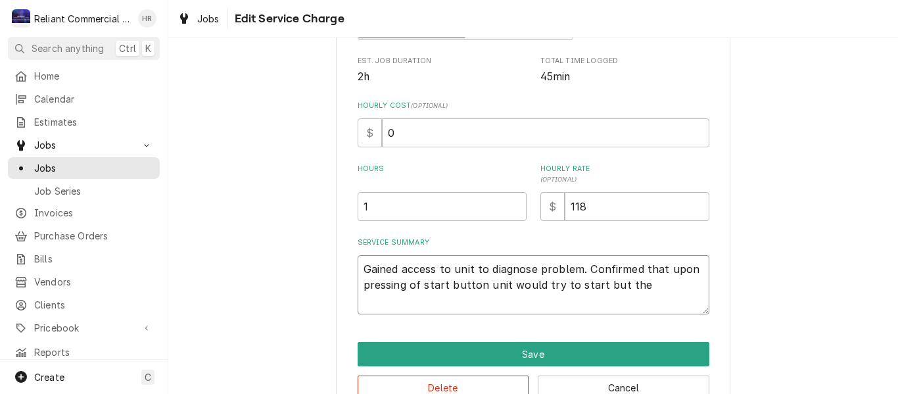
type textarea "Gained access to unit to diagnose problem. Confirmed that upon pressing of star…"
type textarea "x"
type textarea "Gained access to unit to diagnose problem. Confirmed that upon pressing of star…"
type textarea "x"
type textarea "Gained access to unit to diagnose problem. Confirmed that upon pressing of star…"
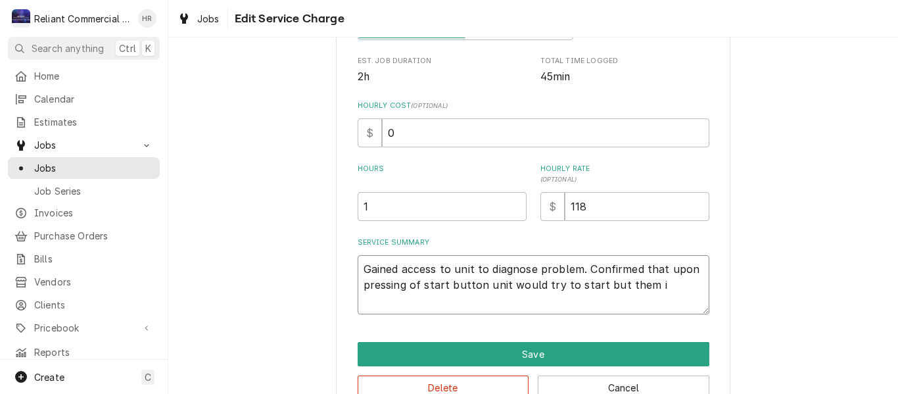
type textarea "x"
type textarea "Gained access to unit to diagnose problem. Confirmed that upon pressing of star…"
type textarea "x"
type textarea "Gained access to unit to diagnose problem. Confirmed that upon pressing of star…"
type textarea "x"
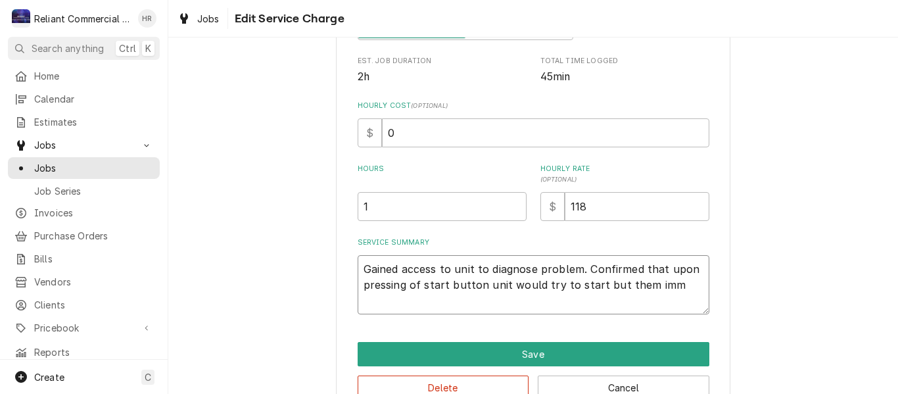
type textarea "Gained access to unit to diagnose problem. Confirmed that upon pressing of star…"
type textarea "x"
type textarea "Gained access to unit to diagnose problem. Confirmed that upon pressing of star…"
type textarea "x"
type textarea "Gained access to unit to diagnose problem. Confirmed that upon pressing of star…"
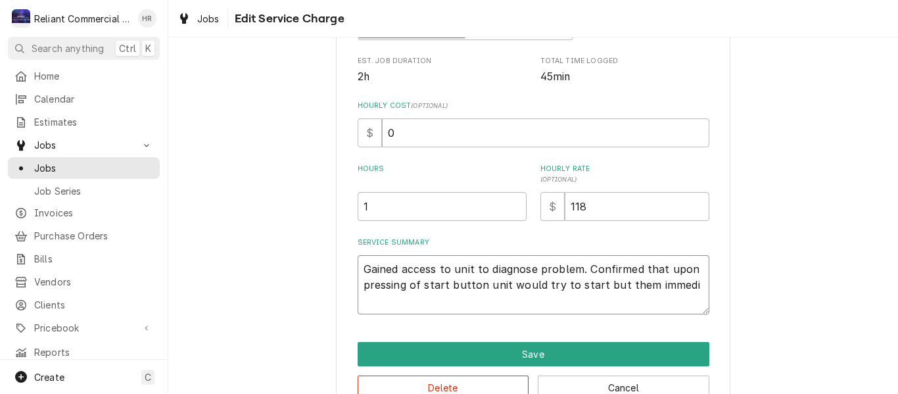
type textarea "x"
type textarea "Gained access to unit to diagnose problem. Confirmed that upon pressing of star…"
type textarea "x"
type textarea "Gained access to unit to diagnose problem. Confirmed that upon pressing of star…"
type textarea "x"
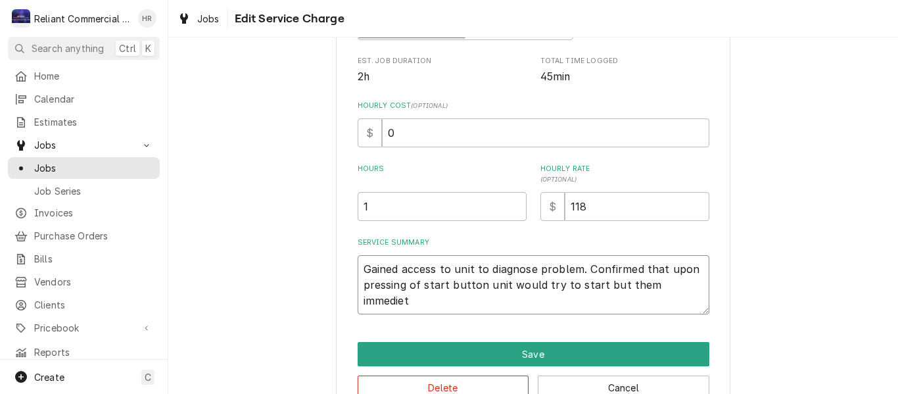
type textarea "Gained access to unit to diagnose problem. Confirmed that upon pressing of star…"
type textarea "x"
type textarea "Gained access to unit to diagnose problem. Confirmed that upon pressing of star…"
type textarea "x"
type textarea "Gained access to unit to diagnose problem. Confirmed that upon pressing of star…"
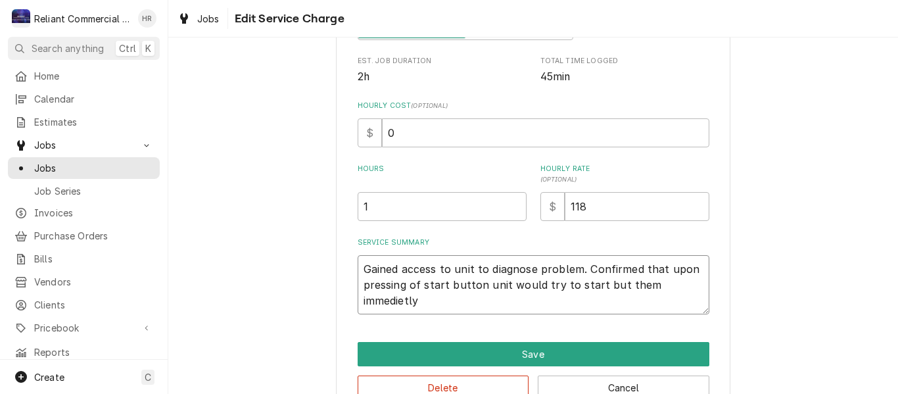
type textarea "x"
type textarea "Gained access to unit to diagnose problem. Confirmed that upon pressing of star…"
type textarea "x"
type textarea "Gained access to unit to diagnose problem. Confirmed that upon pressing of star…"
type textarea "x"
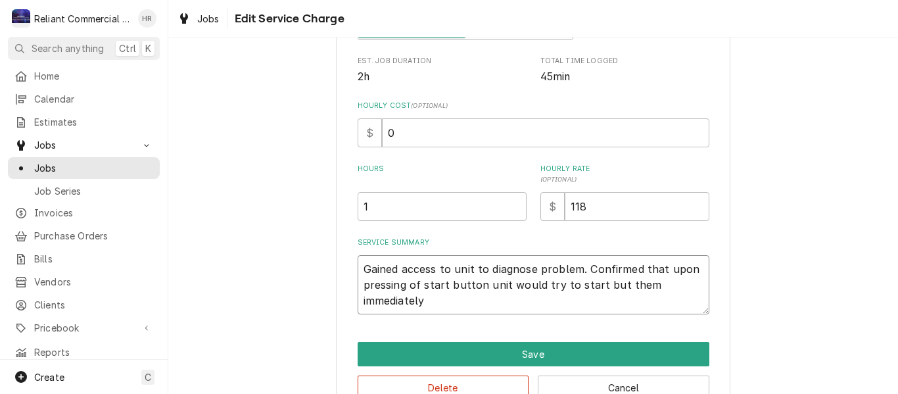
type textarea "Gained access to unit to diagnose problem. Confirmed that upon pressing of star…"
type textarea "x"
type textarea "Gained access to unit to diagnose problem. Confirmed that upon pressing of star…"
type textarea "x"
type textarea "Gained access to unit to diagnose problem. Confirmed that upon pressing of star…"
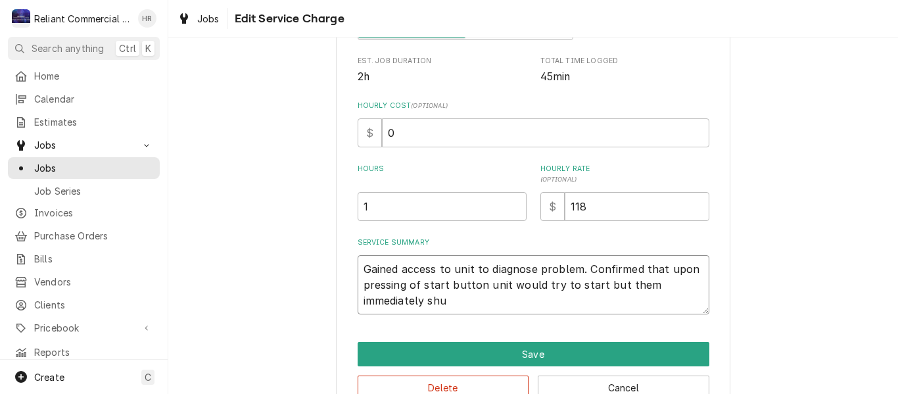
type textarea "x"
type textarea "Gained access to unit to diagnose problem. Confirmed that upon pressing of star…"
type textarea "x"
type textarea "Gained access to unit to diagnose problem. Confirmed that upon pressing of star…"
type textarea "x"
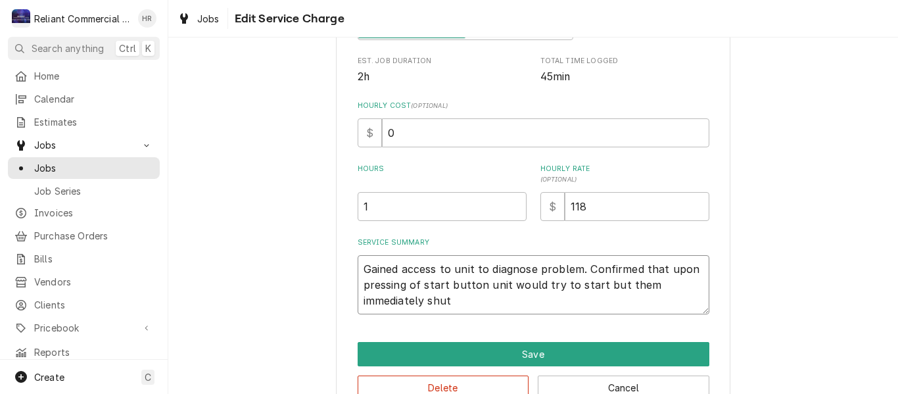
type textarea "Gained access to unit to diagnose problem. Confirmed that upon pressing of star…"
click at [477, 286] on textarea "Gained access to unit to diagnose problem. Confirmed that upon pressing of star…" at bounding box center [533, 284] width 352 height 59
click at [486, 287] on textarea "Gained access to unit to diagnose problem. Confirmed that upon pressing of star…" at bounding box center [533, 284] width 352 height 59
click at [478, 305] on textarea "Gained access to unit to diagnose problem. Confirmed that upon pressing of star…" at bounding box center [533, 284] width 352 height 59
click at [681, 296] on textarea "Gained access to unit to diagnose problem. Confirmed that upon pressing of star…" at bounding box center [533, 284] width 352 height 59
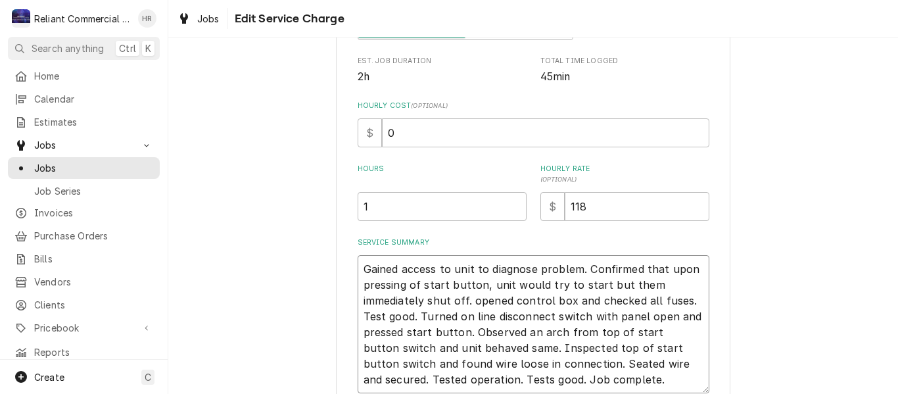
click at [472, 296] on textarea "Gained access to unit to diagnose problem. Confirmed that upon pressing of star…" at bounding box center [533, 324] width 352 height 138
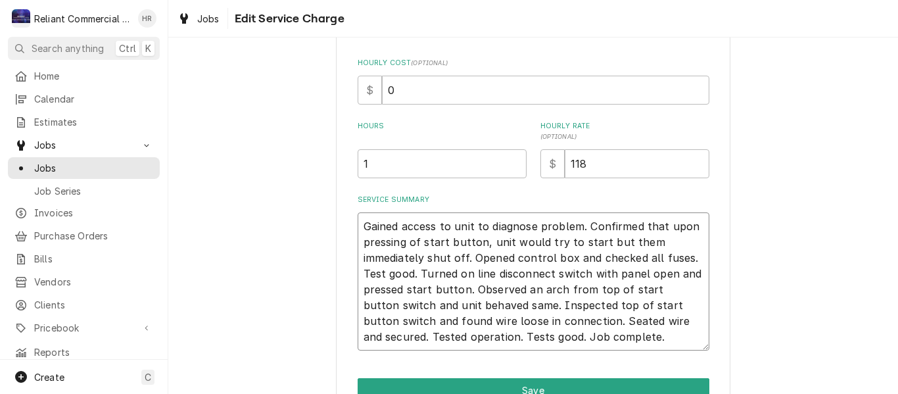
scroll to position [329, 0]
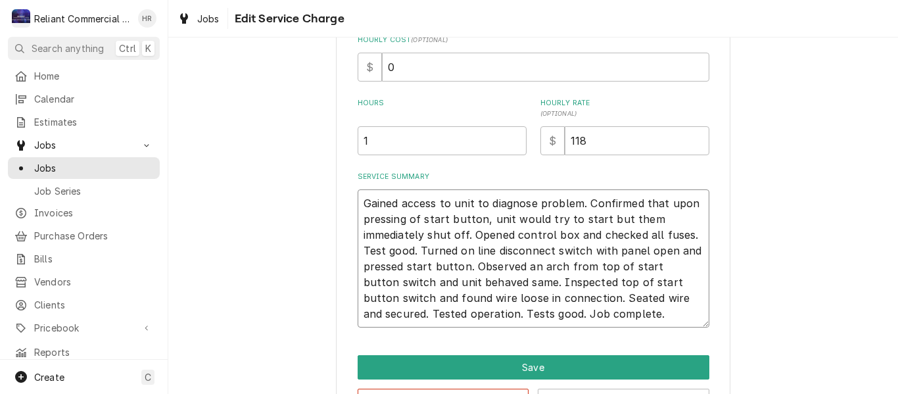
click at [583, 295] on textarea "Gained access to unit to diagnose problem. Confirmed that upon pressing of star…" at bounding box center [533, 258] width 352 height 138
click at [641, 295] on textarea "Gained access to unit to diagnose problem. Confirmed that upon pressing of star…" at bounding box center [533, 258] width 352 height 138
click at [359, 311] on textarea "Gained access to unit to diagnose problem. Confirmed that upon pressing of star…" at bounding box center [533, 258] width 352 height 138
click at [399, 315] on textarea "Gained access to unit to diagnose problem. Confirmed that upon pressing of star…" at bounding box center [533, 258] width 352 height 138
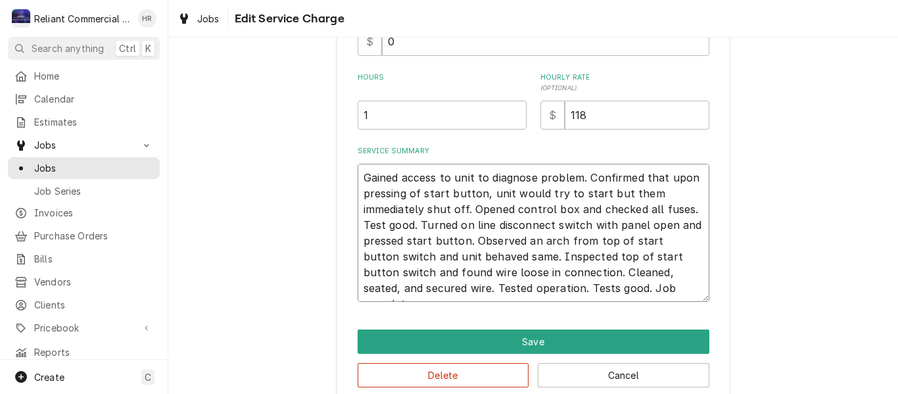
scroll to position [376, 0]
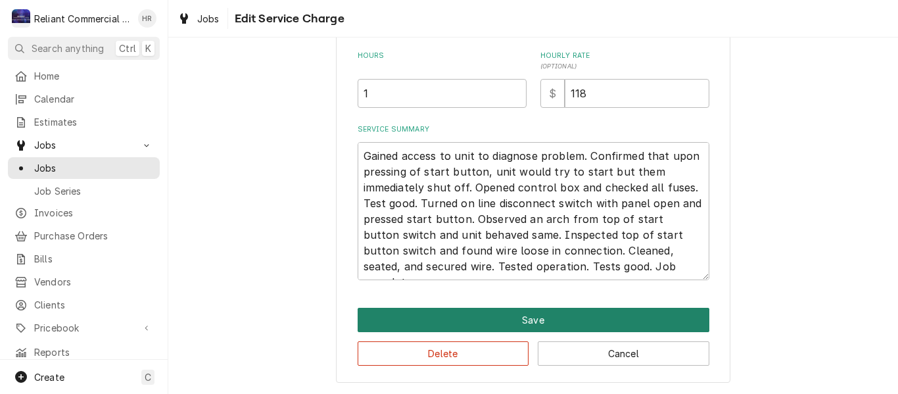
click at [554, 319] on button "Save" at bounding box center [533, 320] width 352 height 24
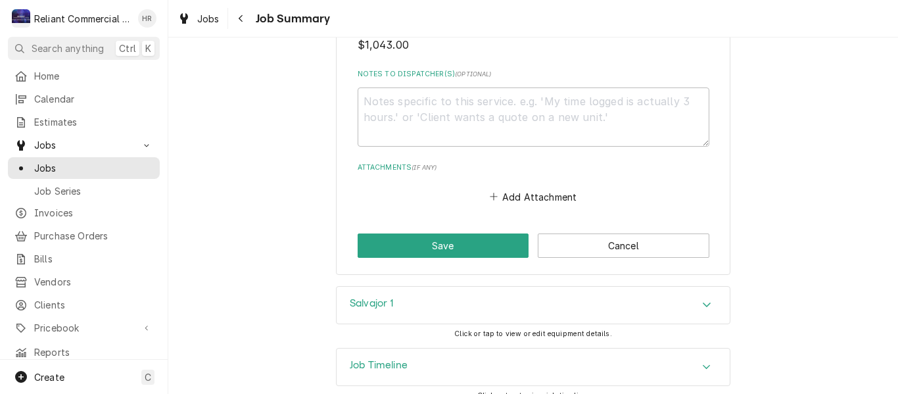
scroll to position [1103, 0]
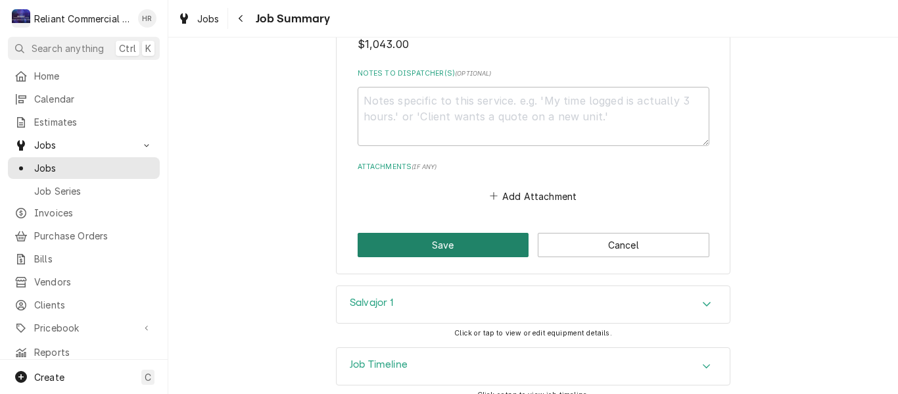
click at [430, 233] on button "Save" at bounding box center [443, 245] width 172 height 24
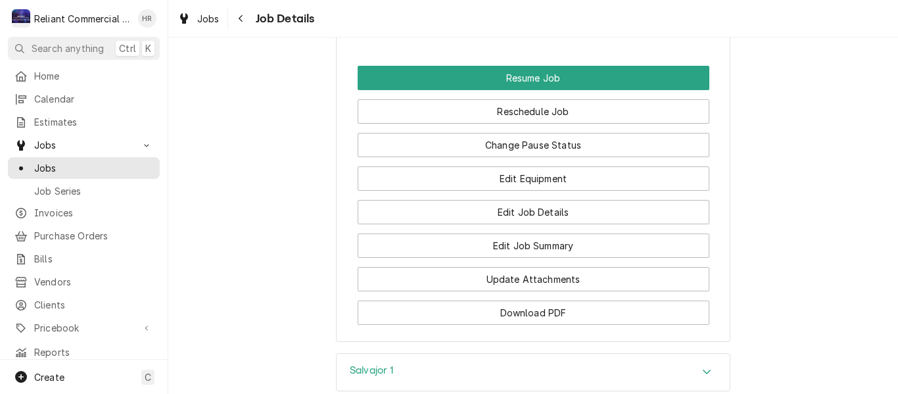
scroll to position [1183, 0]
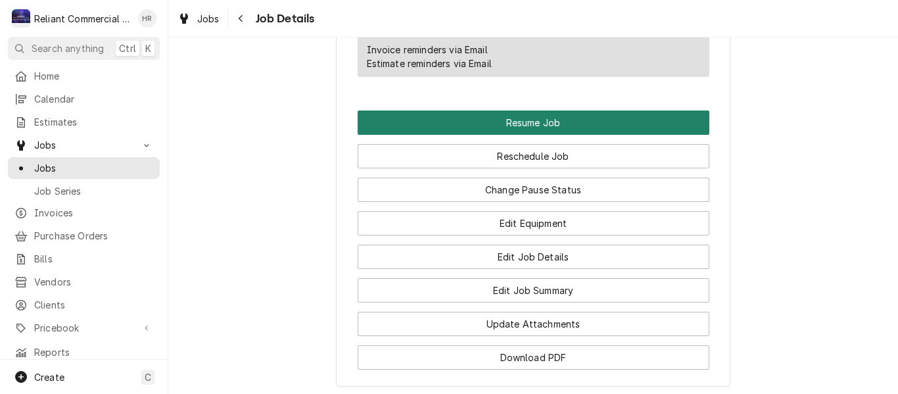
click at [534, 135] on button "Resume Job" at bounding box center [533, 122] width 352 height 24
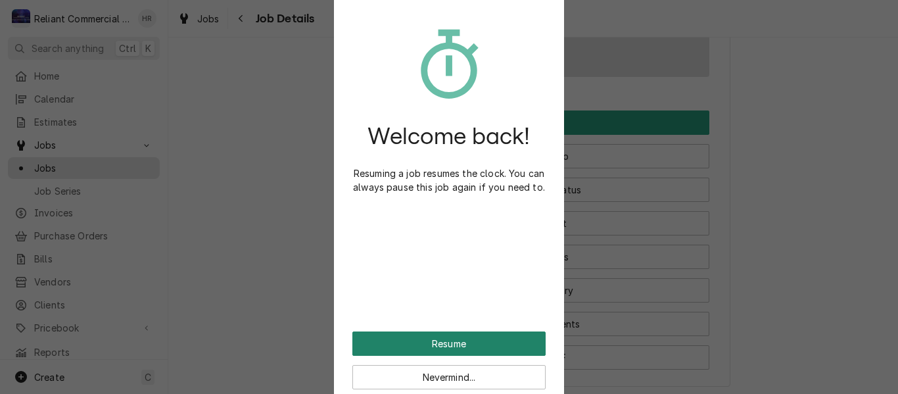
click at [454, 348] on button "Resume" at bounding box center [448, 343] width 193 height 24
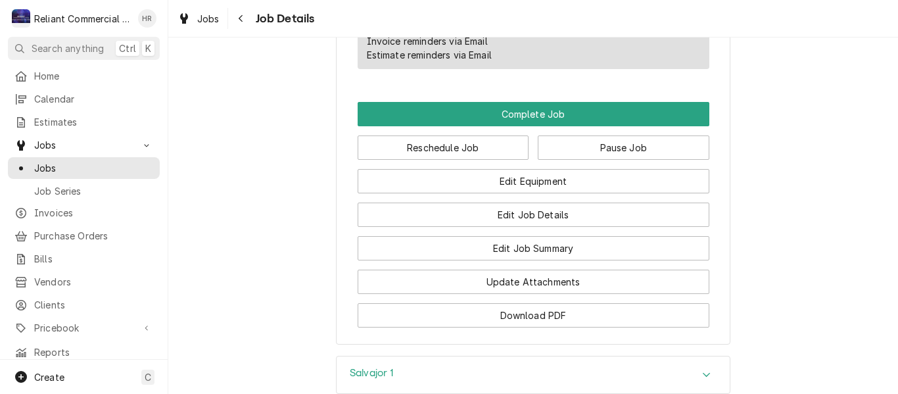
scroll to position [986, 0]
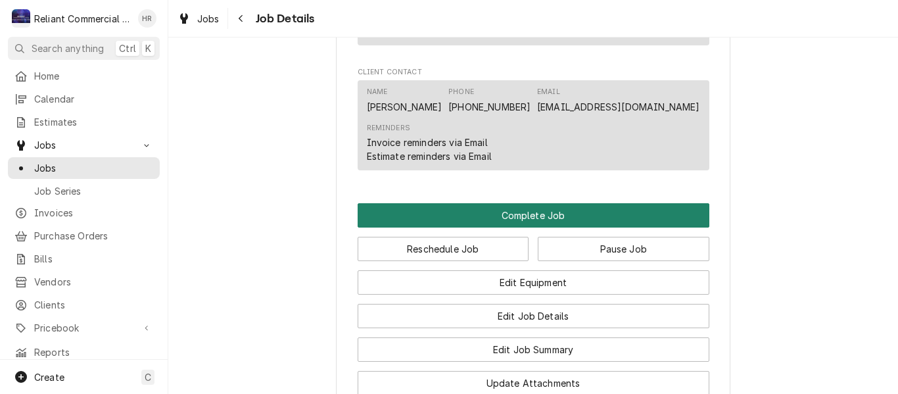
click at [522, 227] on button "Complete Job" at bounding box center [533, 215] width 352 height 24
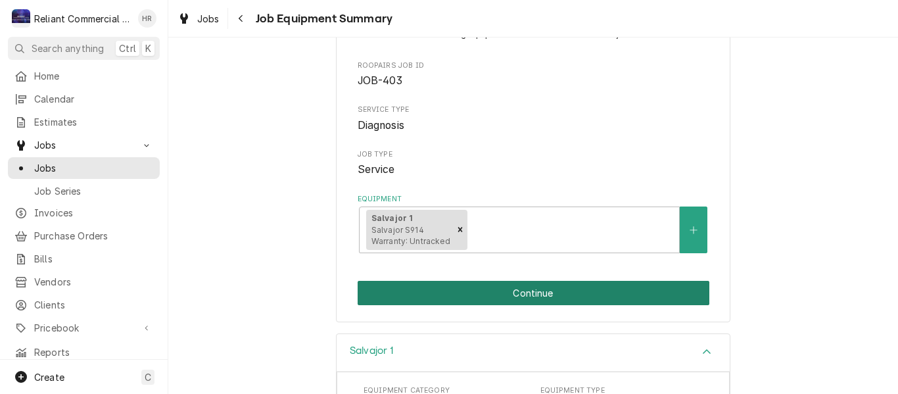
scroll to position [106, 0]
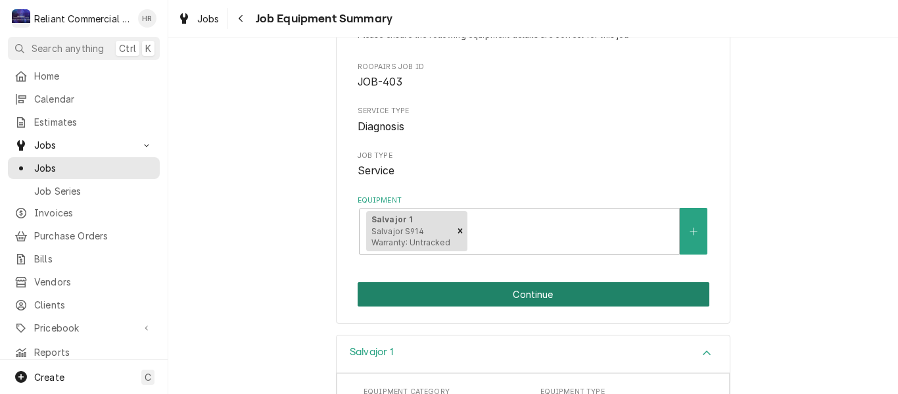
click at [488, 298] on button "Continue" at bounding box center [533, 294] width 352 height 24
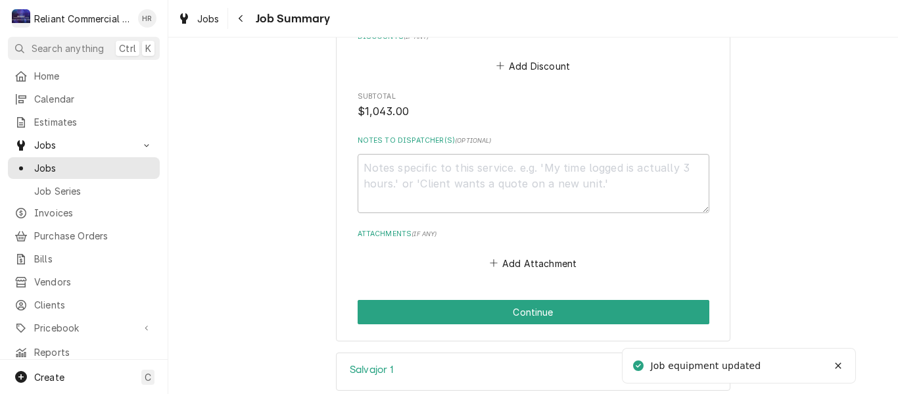
scroll to position [1051, 0]
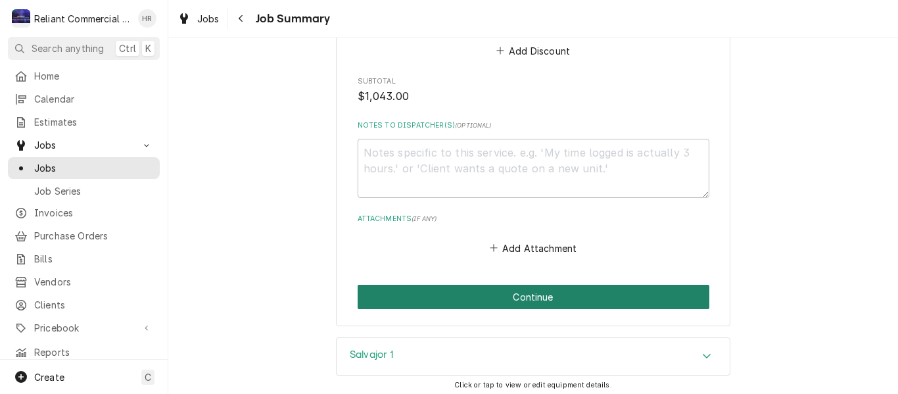
click at [526, 285] on button "Continue" at bounding box center [533, 297] width 352 height 24
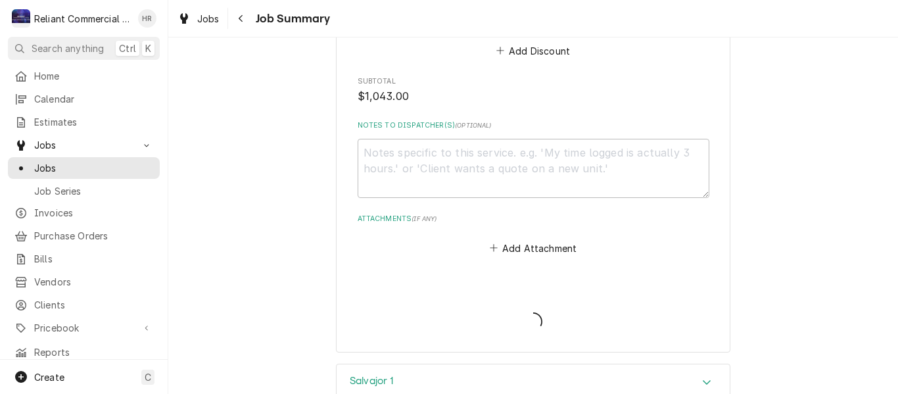
type textarea "x"
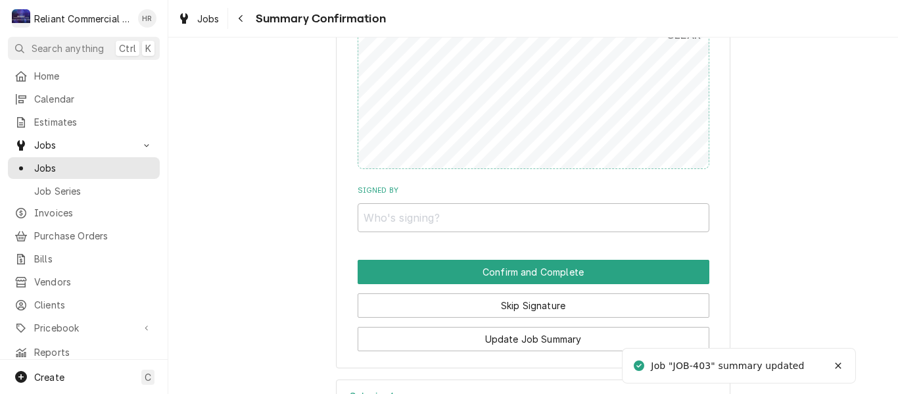
scroll to position [986, 0]
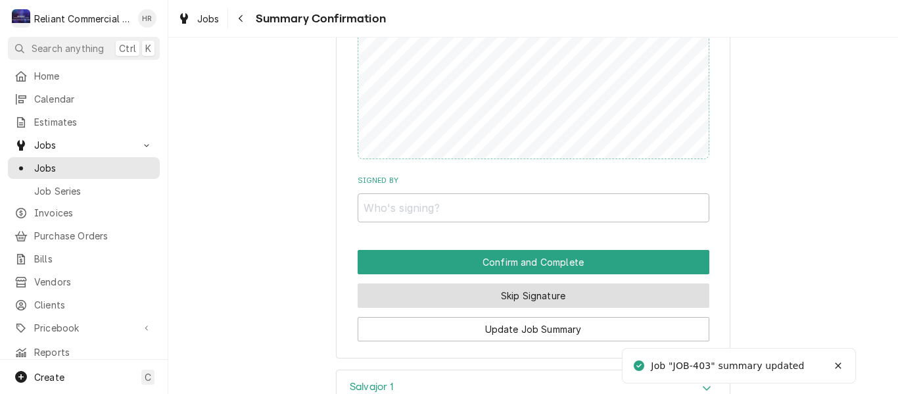
click at [526, 283] on button "Skip Signature" at bounding box center [533, 295] width 352 height 24
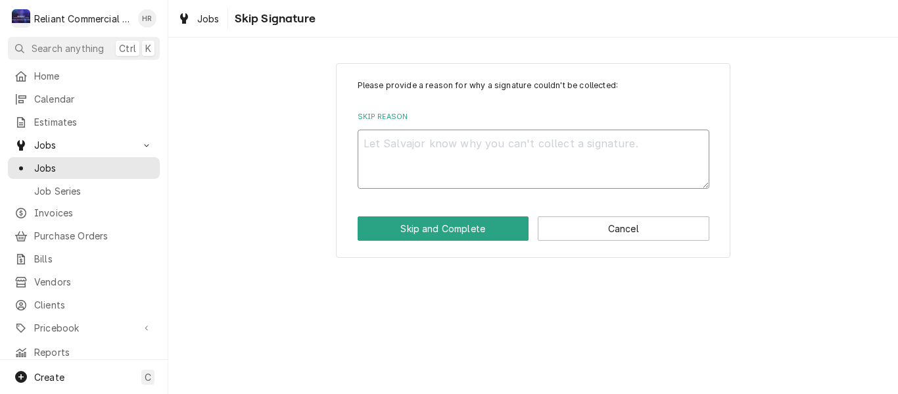
click at [472, 159] on textarea "Skip Reason" at bounding box center [533, 158] width 352 height 59
type textarea "x"
type textarea "H"
type textarea "x"
type textarea "He"
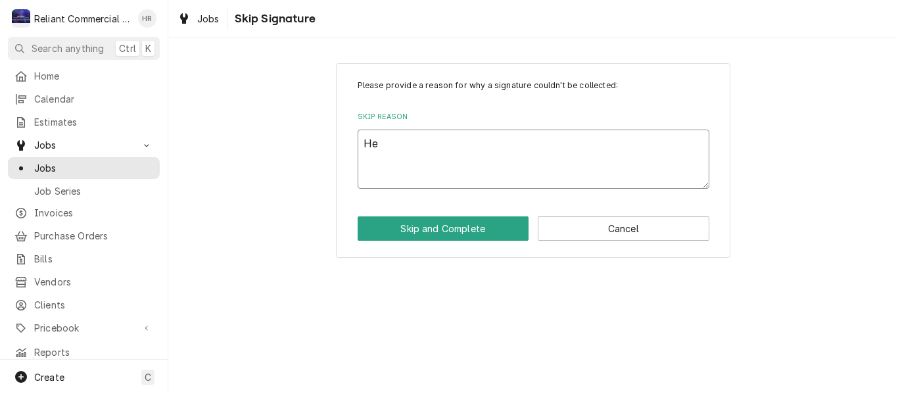
type textarea "x"
type textarea "Hea"
type textarea "x"
type textarea "Heat"
type textarea "x"
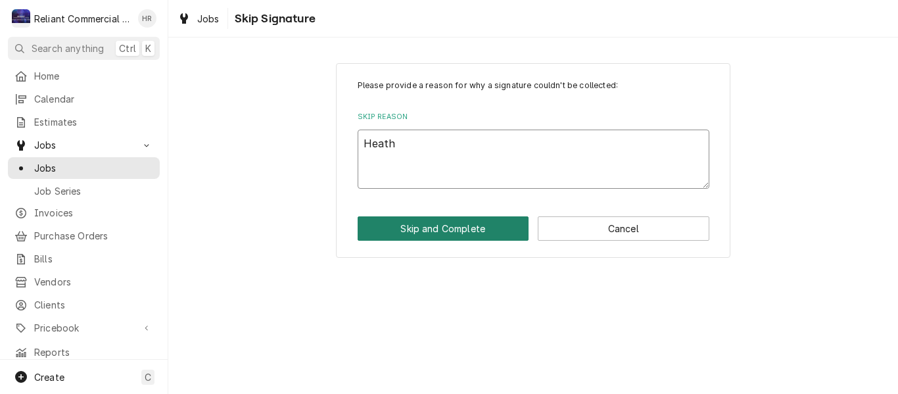
type textarea "Heath"
click at [471, 225] on button "Skip and Complete" at bounding box center [443, 228] width 172 height 24
type textarea "x"
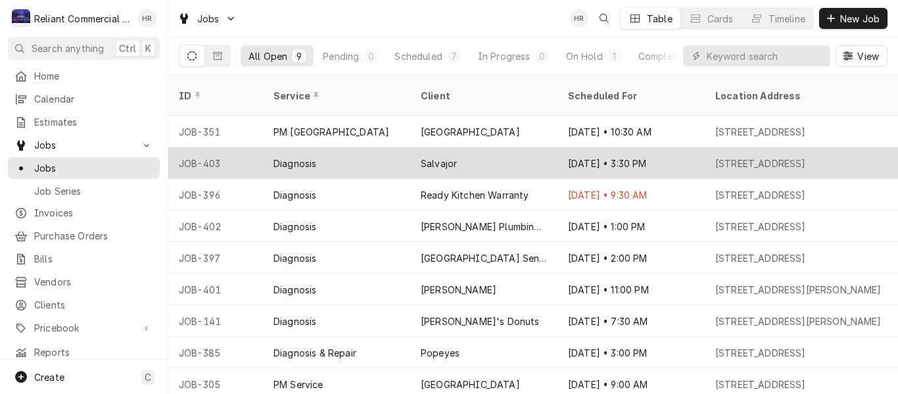
click at [484, 147] on div "Salvajor" at bounding box center [483, 163] width 147 height 32
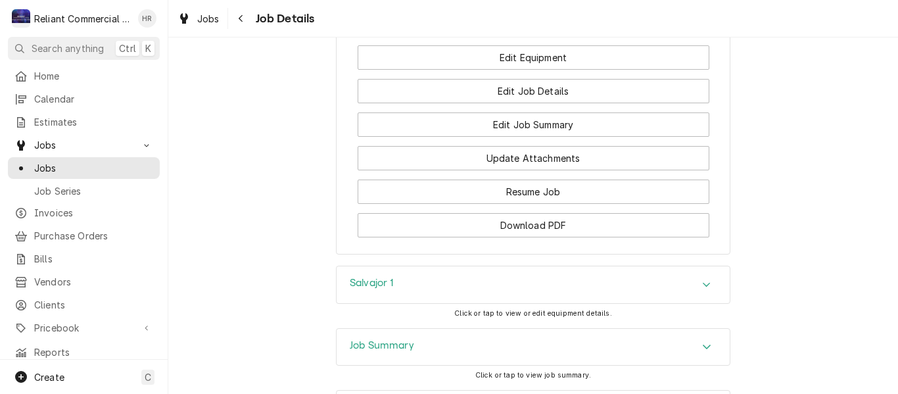
scroll to position [854, 0]
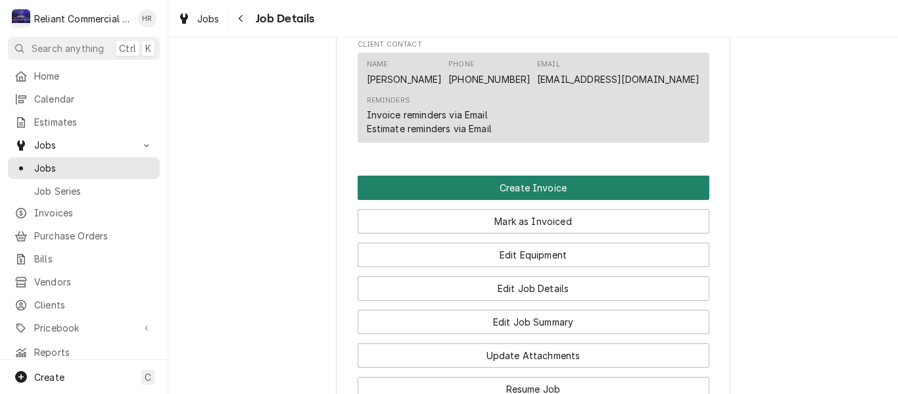
click at [522, 200] on button "Create Invoice" at bounding box center [533, 187] width 352 height 24
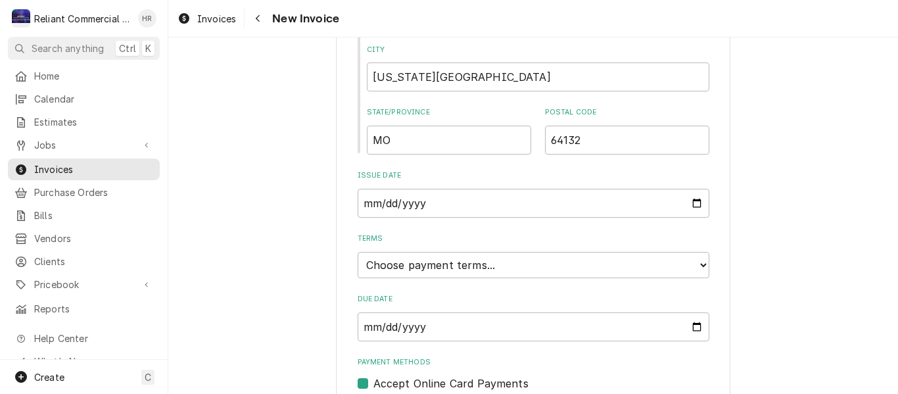
scroll to position [710, 0]
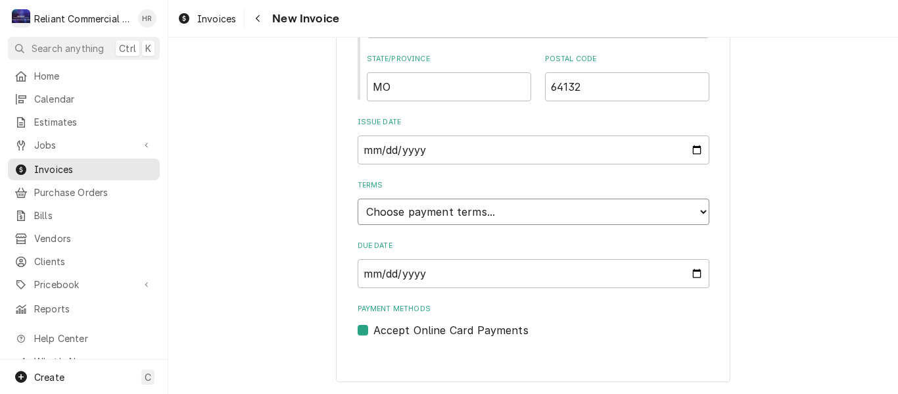
click at [526, 206] on select "Choose payment terms... Same Day Net 7 Net 14 Net 21 Net 30 Net 45 Net 60 Net 90" at bounding box center [533, 211] width 352 height 26
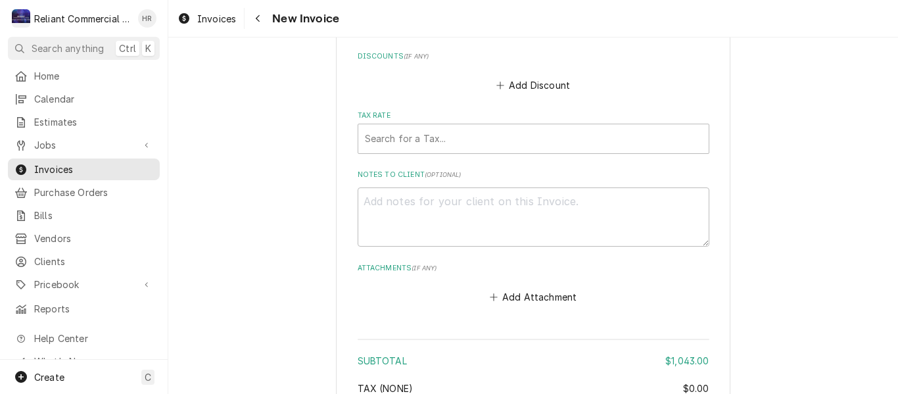
scroll to position [1893, 0]
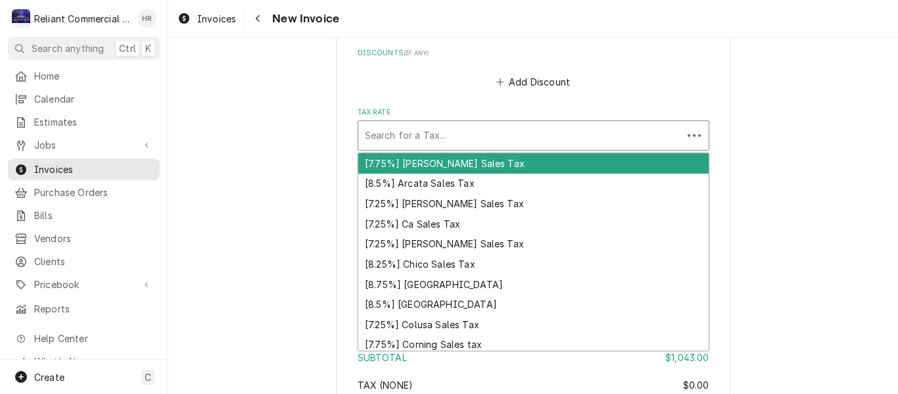
click at [489, 124] on div "Tax Rate" at bounding box center [520, 136] width 311 height 24
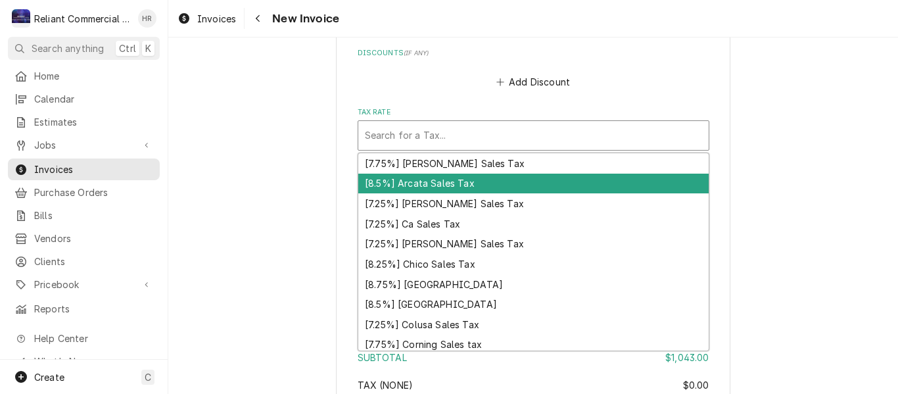
click at [463, 173] on div "[8.5%] Arcata Sales Tax" at bounding box center [533, 183] width 350 height 20
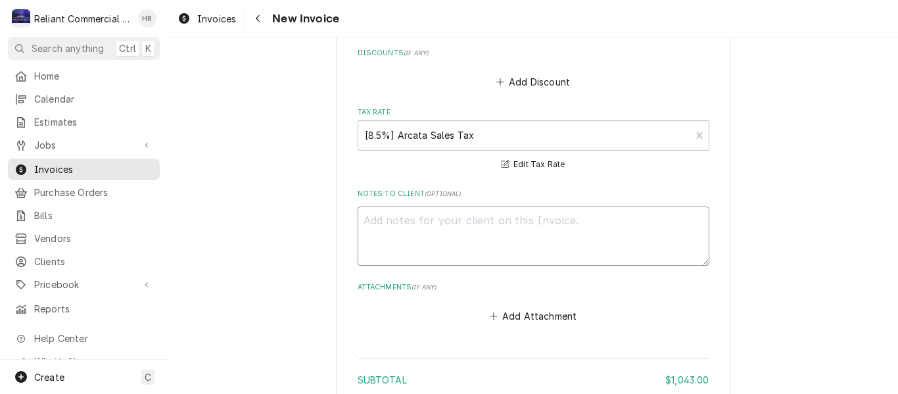
click at [534, 208] on textarea "Notes to Client ( optional )" at bounding box center [533, 235] width 352 height 59
type textarea "x"
type textarea "V"
type textarea "x"
type textarea "Vi"
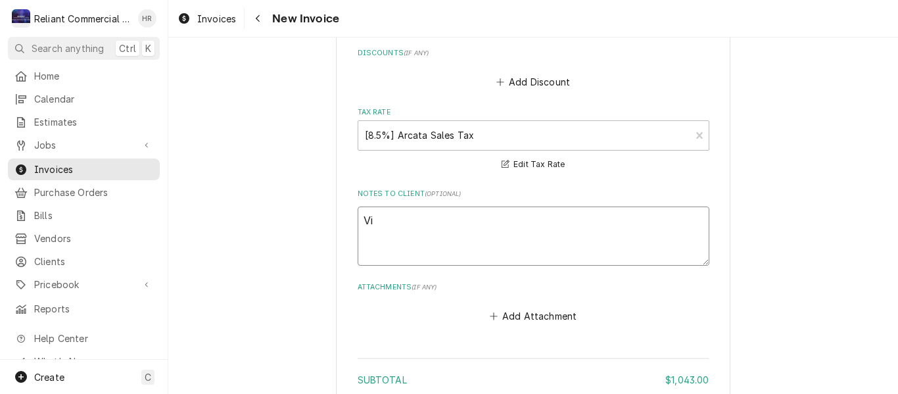
type textarea "x"
type textarea "Vid"
type textarea "x"
type textarea "Vide"
type textarea "x"
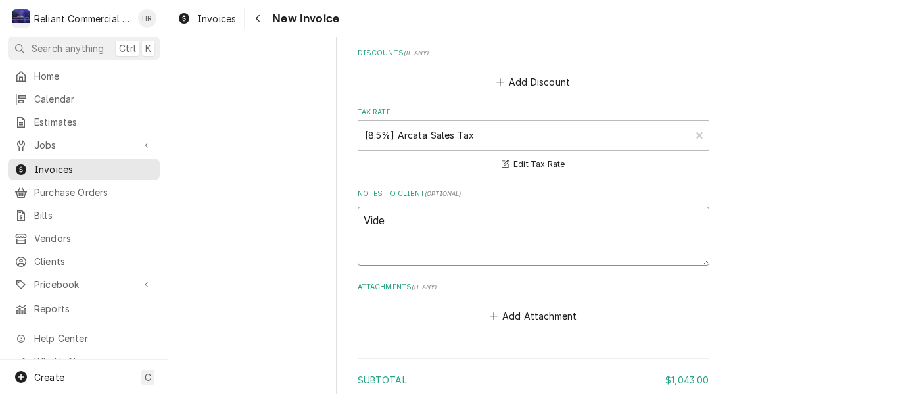
type textarea "Video"
type textarea "x"
type textarea "Video"
type textarea "x"
type textarea "Video o"
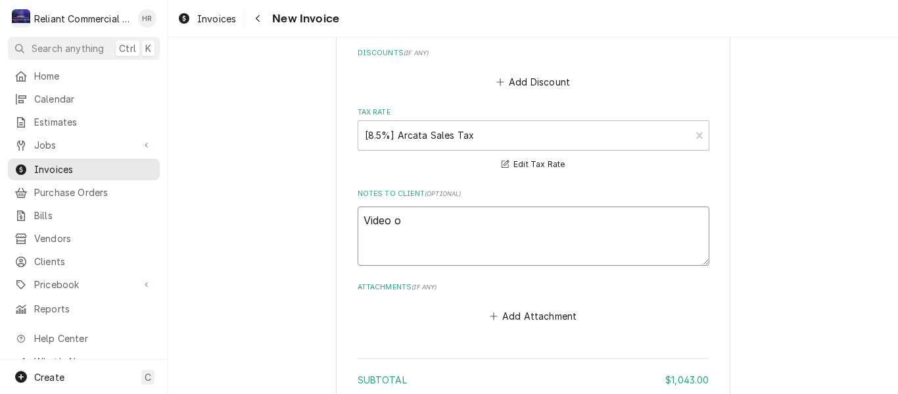
type textarea "x"
type textarea "Video of"
type textarea "x"
type textarea "Video of"
type textarea "x"
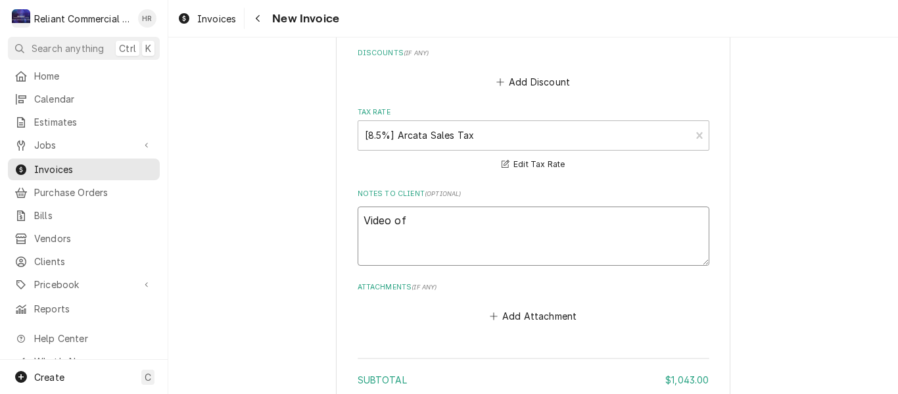
type textarea "Video of u"
type textarea "x"
type textarea "Video of un"
type textarea "x"
type textarea "Video of uni"
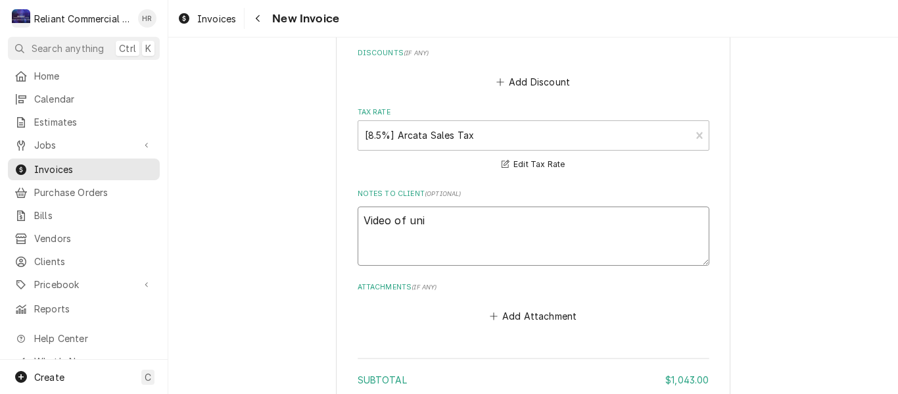
type textarea "x"
type textarea "Video of unit"
type textarea "x"
type textarea "Video of unit"
type textarea "x"
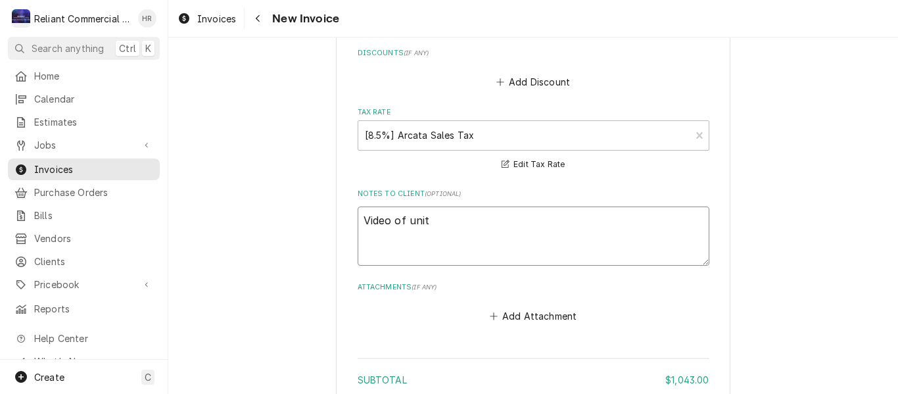
type textarea "Video of unit w"
type textarea "x"
type textarea "Video of unit wo"
type textarea "x"
type textarea "Video of unit wor"
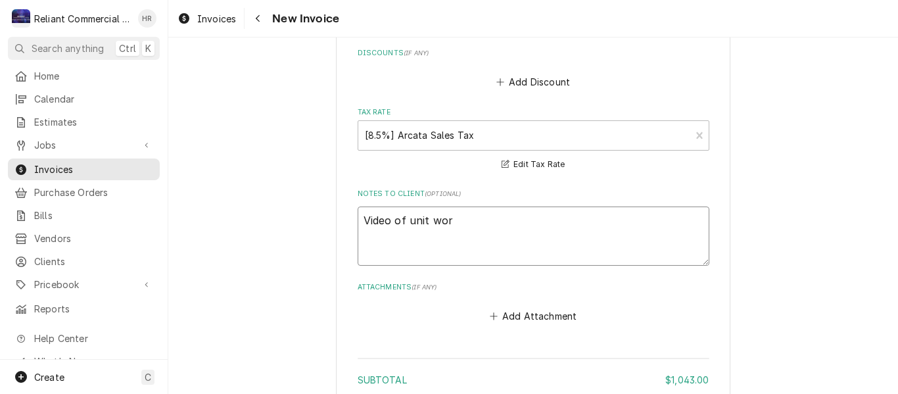
type textarea "x"
type textarea "Video of unit work"
type textarea "x"
type textarea "Video of unit worki"
type textarea "x"
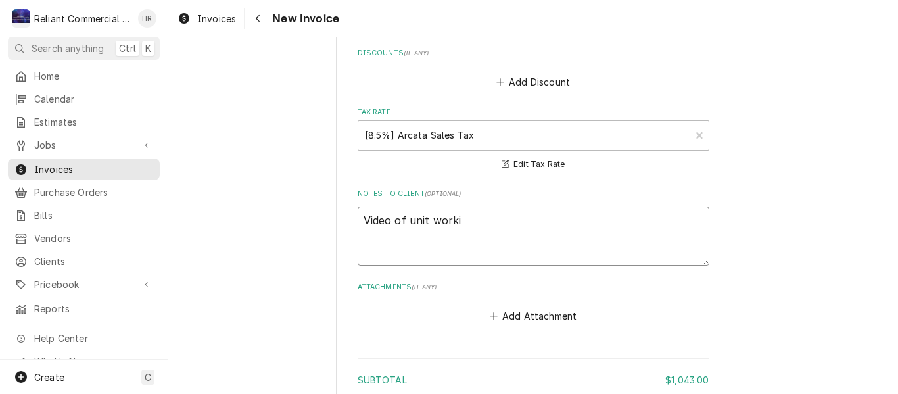
type textarea "Video of unit workin"
type textarea "x"
type textarea "Video of unit working"
type textarea "x"
type textarea "Video of unit working"
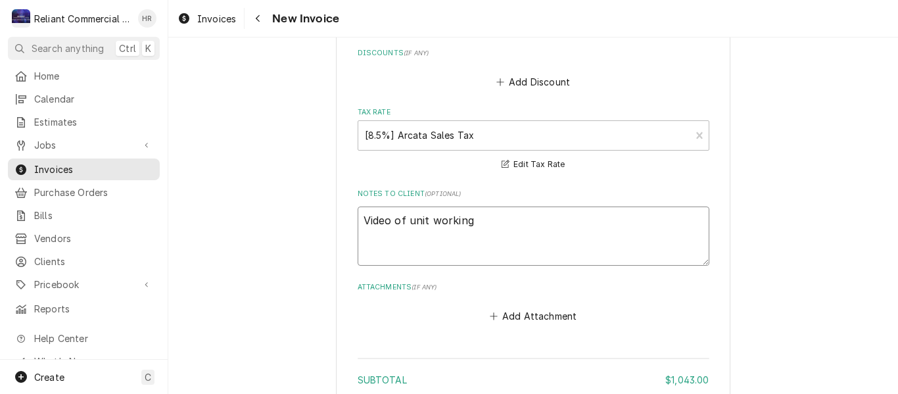
type textarea "x"
type textarea "Video of unit working a"
type textarea "x"
type textarea "Video of unit working av"
type textarea "x"
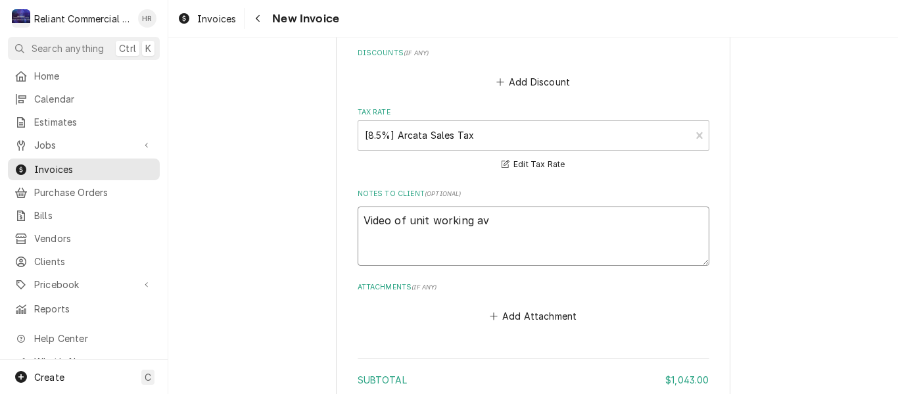
type textarea "Video of unit working ava"
type textarea "x"
type textarea "Video of unit working avai"
type textarea "x"
type textarea "Video of unit working avail"
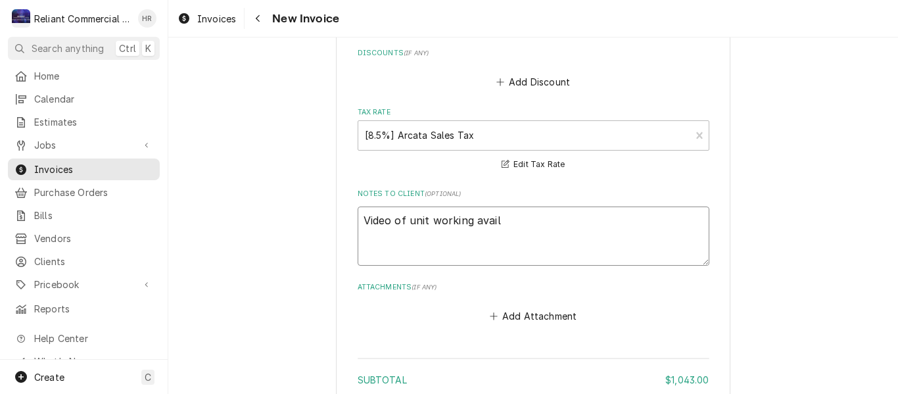
type textarea "x"
type textarea "Video of unit working availa"
type textarea "x"
type textarea "Video of unit working availab"
type textarea "x"
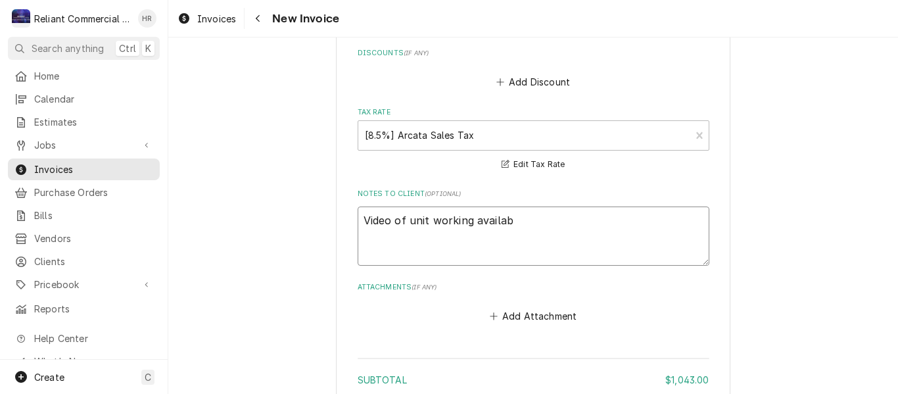
type textarea "Video of unit working availabl"
type textarea "x"
type textarea "Video of unit working available"
type textarea "x"
type textarea "Video of unit working available"
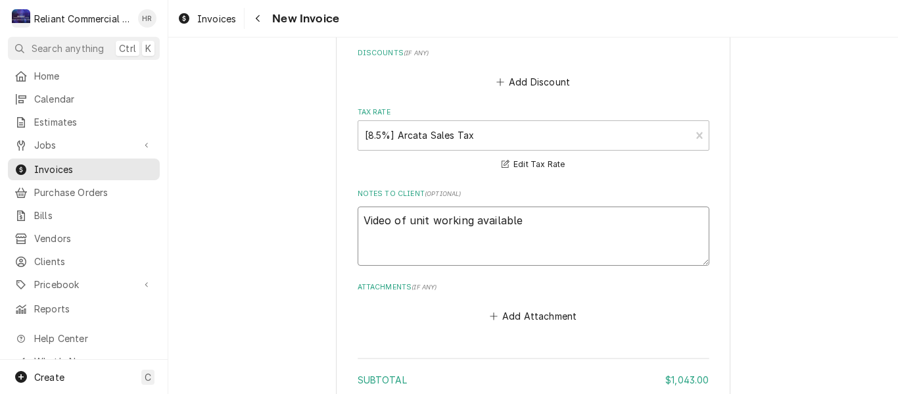
type textarea "x"
type textarea "Video of unit working available u"
type textarea "x"
type textarea "Video of unit working available up"
type textarea "x"
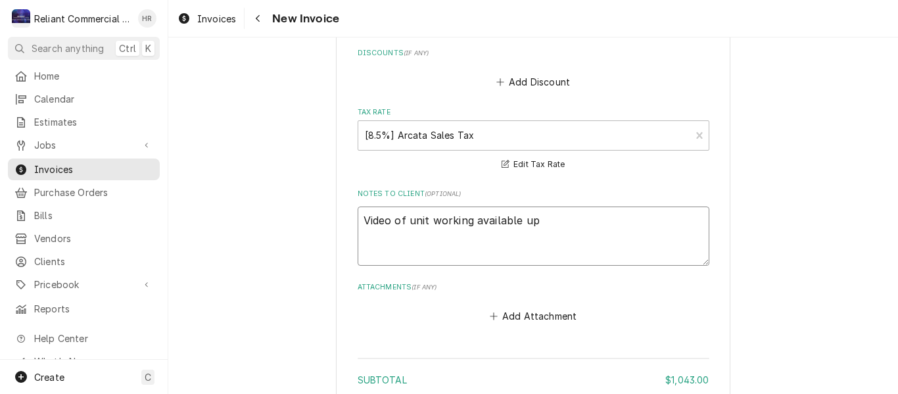
type textarea "Video of unit working available upo"
type textarea "x"
type textarea "Video of unit working available upon"
type textarea "x"
type textarea "Video of unit working available upon"
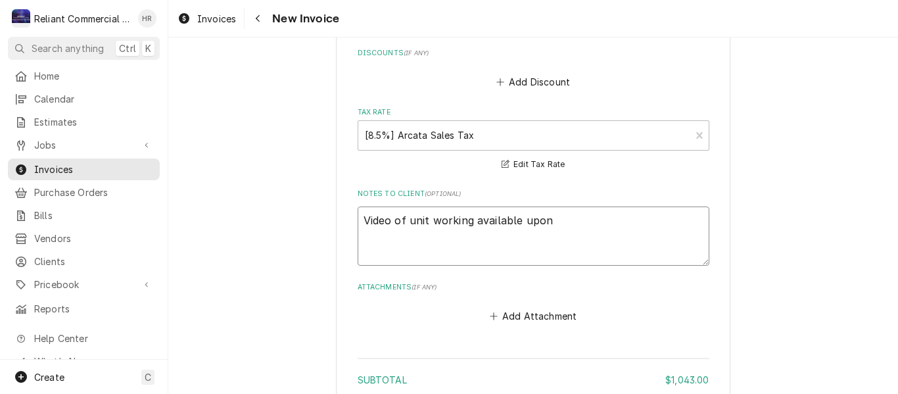
type textarea "x"
type textarea "Video of unit working available upon r"
type textarea "x"
type textarea "Video of unit working available upon re"
type textarea "x"
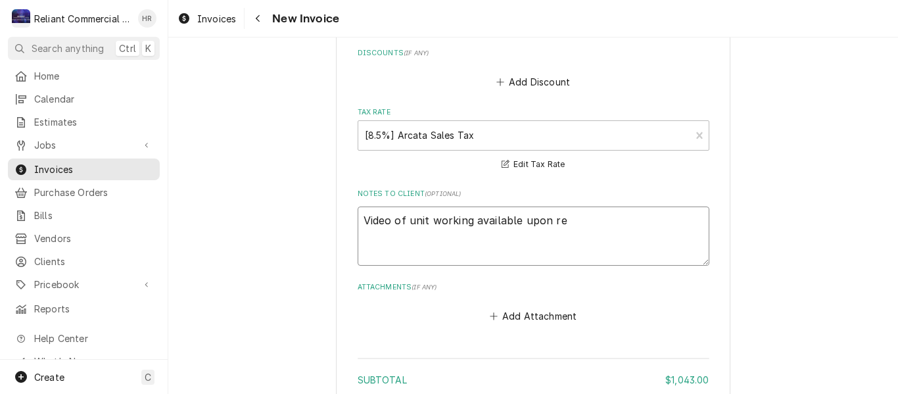
type textarea "Video of unit working available upon req"
type textarea "x"
type textarea "Video of unit working available upon requ"
type textarea "x"
type textarea "Video of unit working available upon reque"
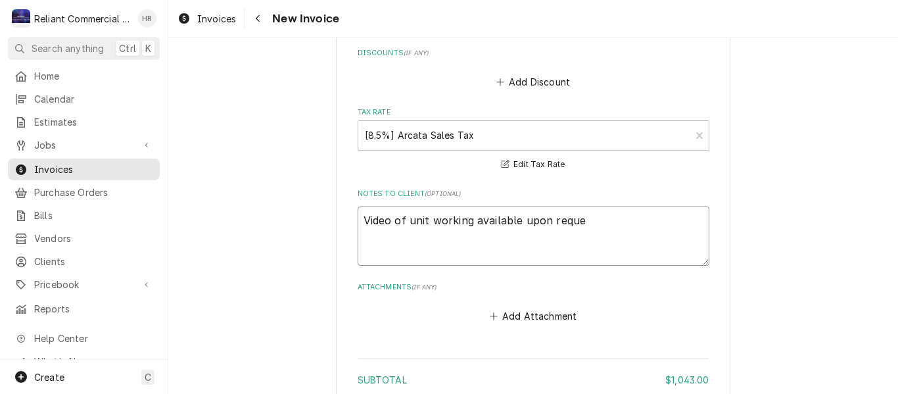
type textarea "x"
type textarea "Video of unit working available upon reques"
type textarea "x"
type textarea "Video of unit working available upon request"
click at [528, 307] on button "Add Attachment" at bounding box center [533, 316] width 92 height 18
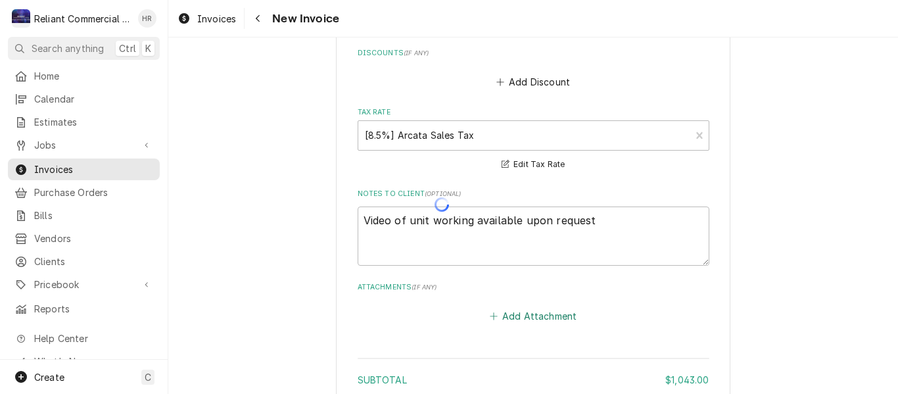
type textarea "x"
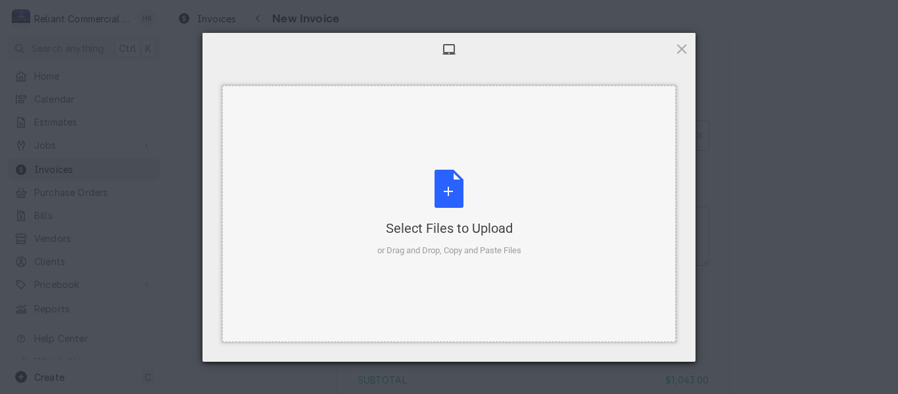
click at [453, 195] on div "Select Files to Upload or Drag and Drop, Copy and Paste Files" at bounding box center [449, 213] width 144 height 87
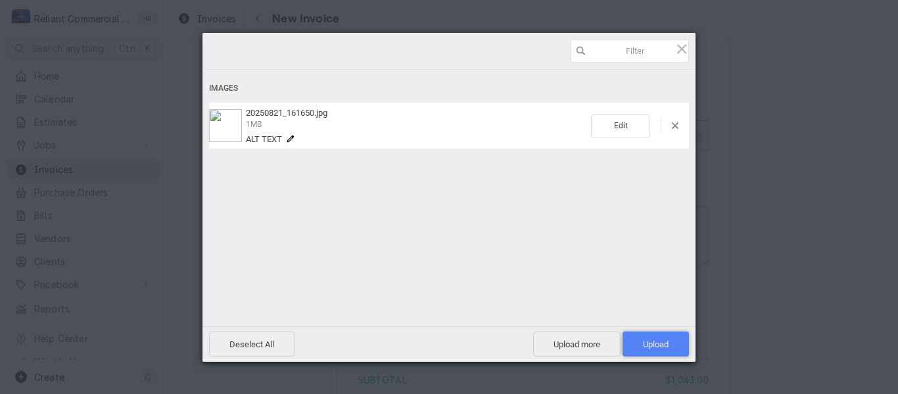
click at [664, 338] on span "Upload 1" at bounding box center [655, 343] width 66 height 25
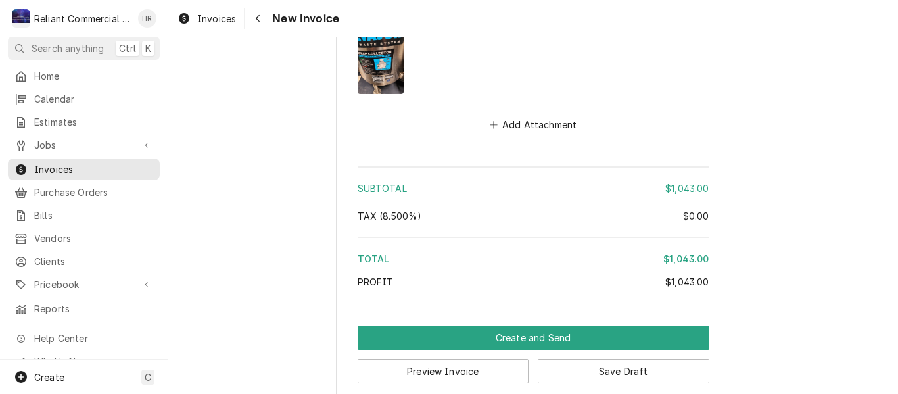
scroll to position [2166, 0]
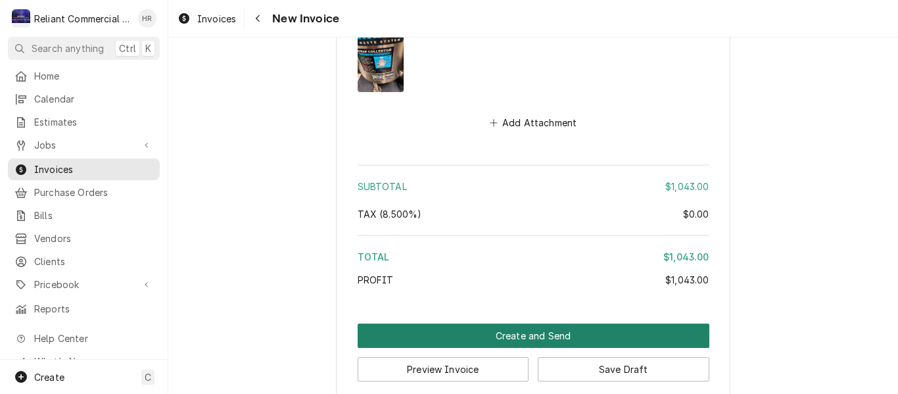
click at [558, 323] on button "Create and Send" at bounding box center [533, 335] width 352 height 24
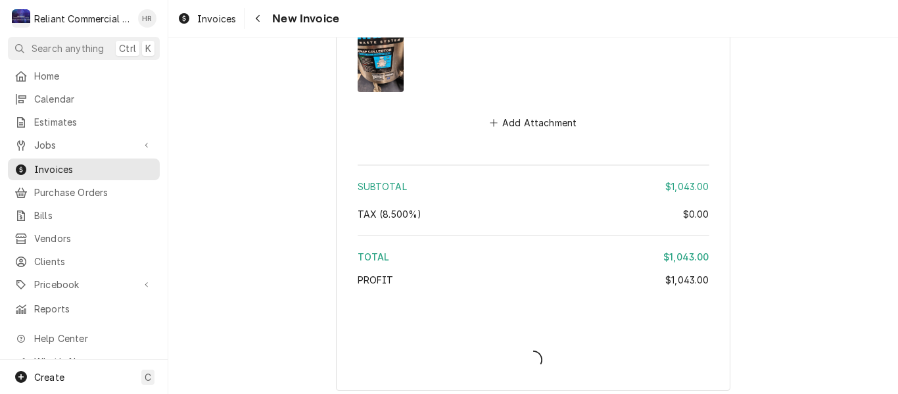
scroll to position [2159, 0]
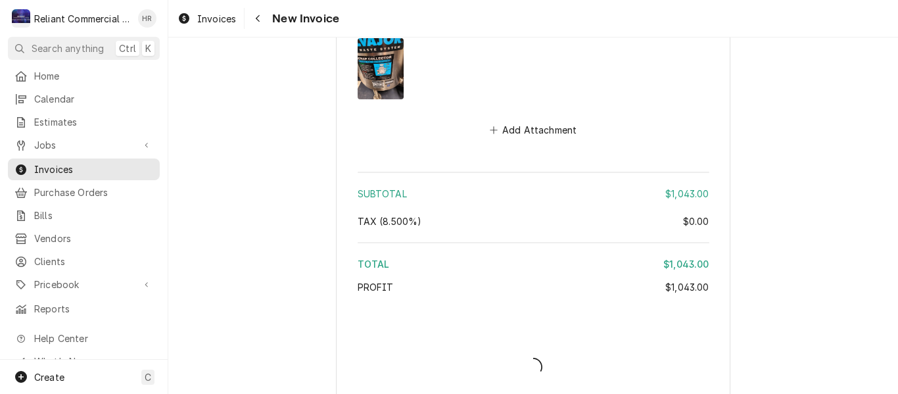
type textarea "x"
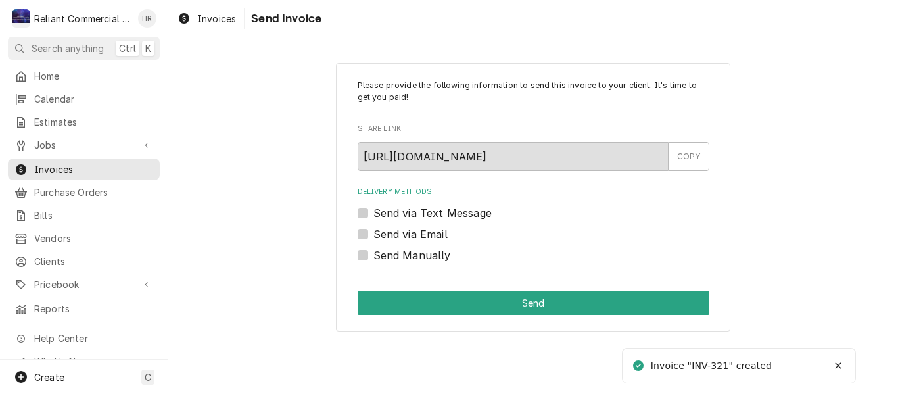
click at [373, 233] on label "Send via Email" at bounding box center [410, 234] width 74 height 16
click at [373, 233] on input "Send via Email" at bounding box center [549, 240] width 352 height 29
checkbox input "true"
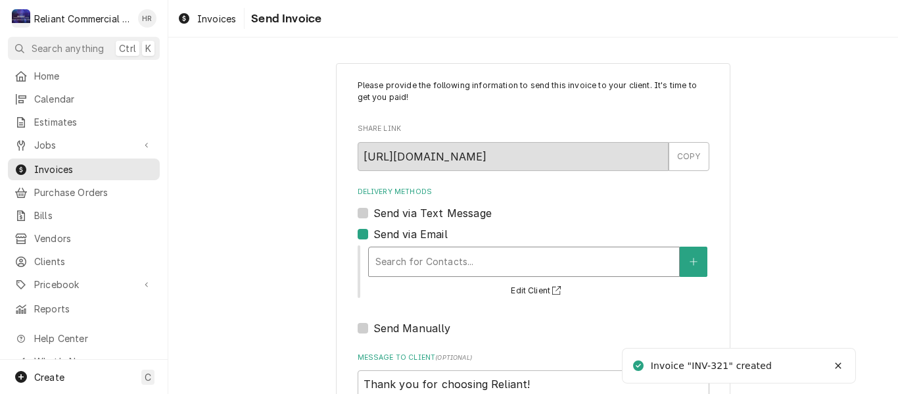
click at [413, 262] on div "Delivery Methods" at bounding box center [523, 262] width 297 height 24
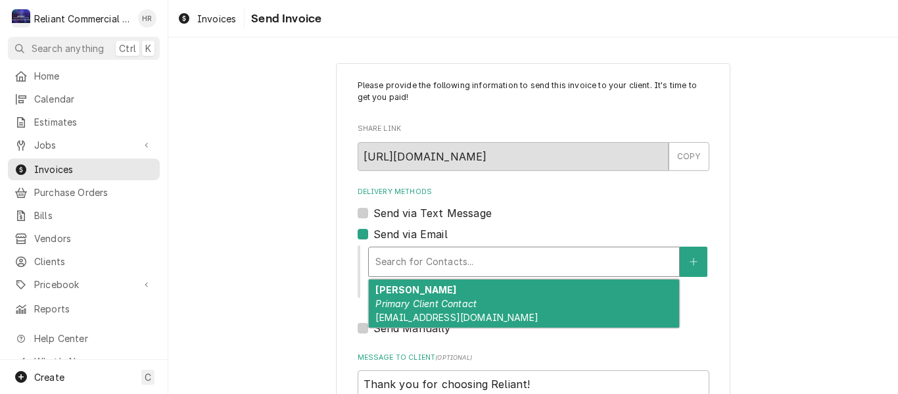
click at [424, 301] on em "Primary Client Contact" at bounding box center [425, 303] width 101 height 11
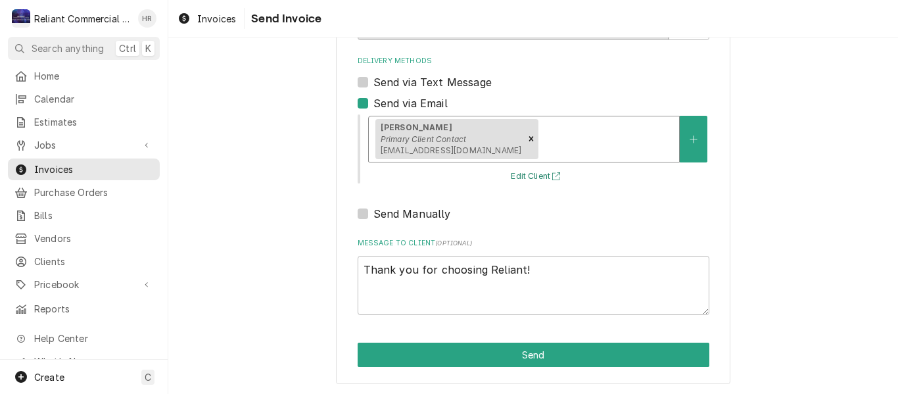
scroll to position [132, 0]
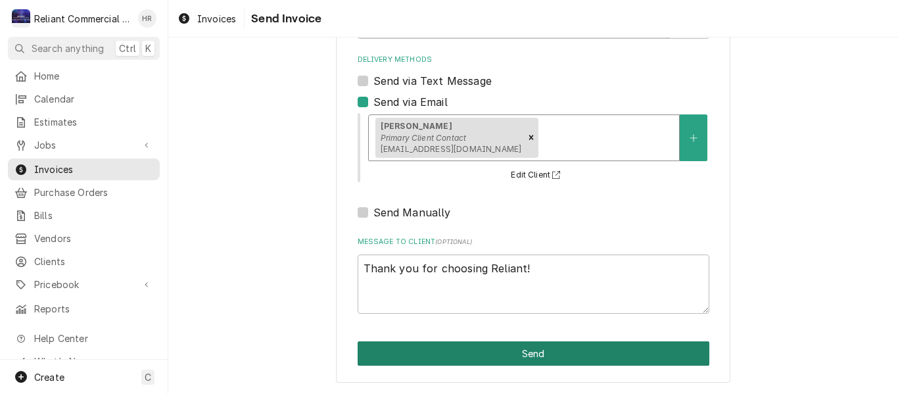
click at [497, 357] on button "Send" at bounding box center [533, 353] width 352 height 24
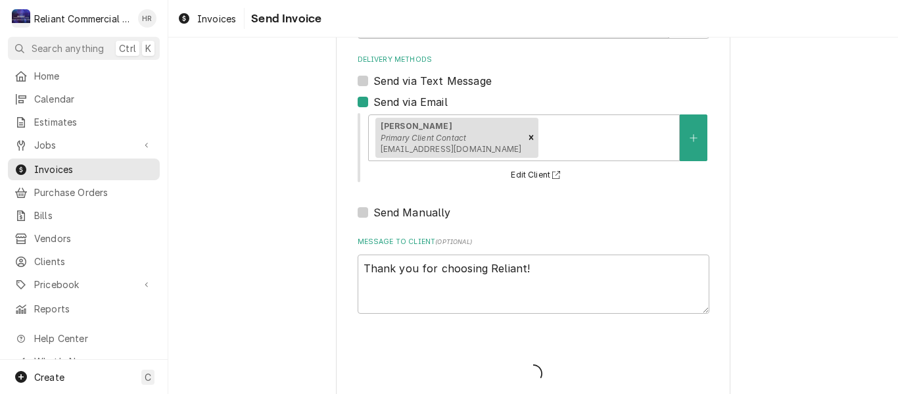
type textarea "x"
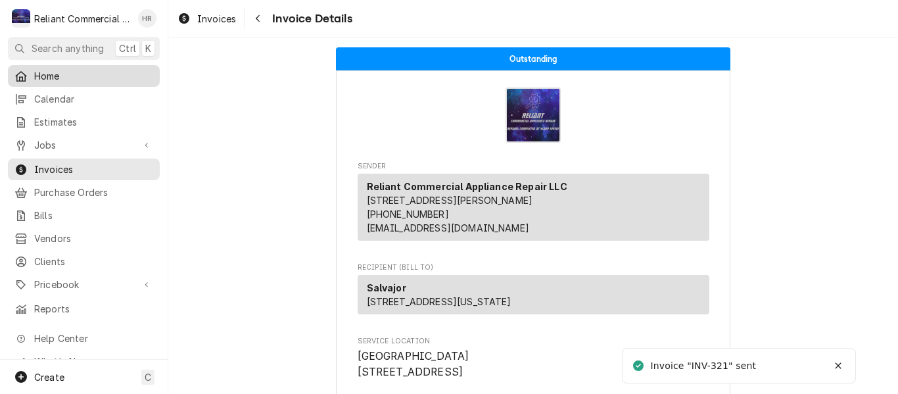
click at [47, 73] on span "Home" at bounding box center [93, 76] width 119 height 14
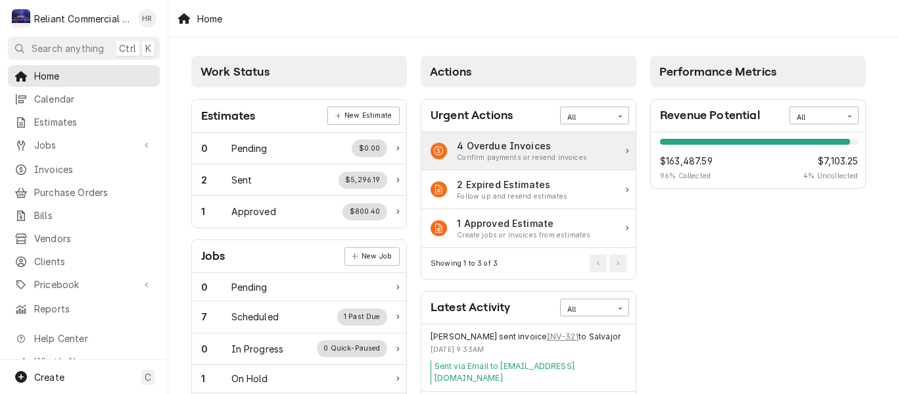
click at [573, 156] on div "Confirm payments or resend invoices" at bounding box center [522, 157] width 130 height 11
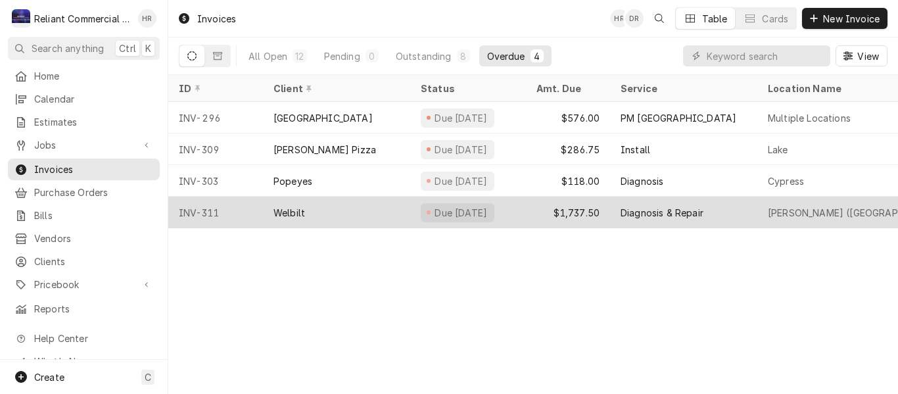
click at [354, 211] on div "Welbilt" at bounding box center [336, 212] width 147 height 32
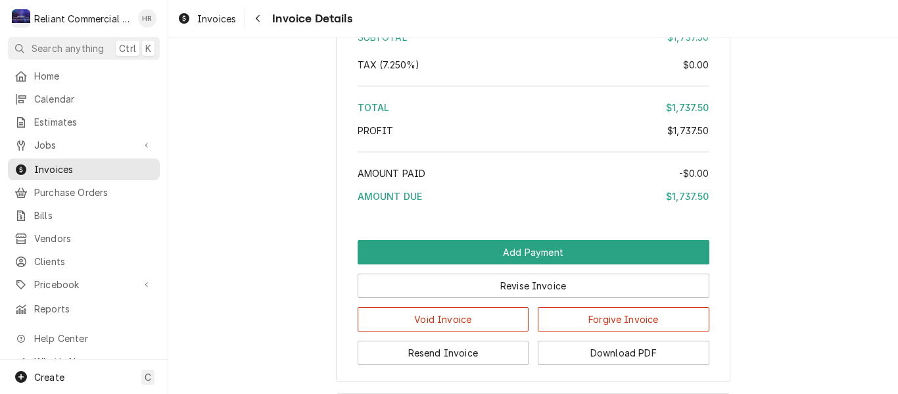
scroll to position [1774, 0]
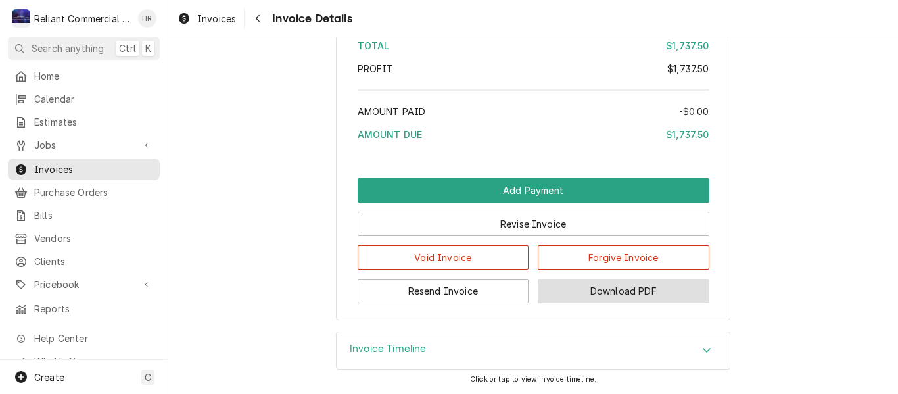
click at [591, 303] on button "Download PDF" at bounding box center [624, 291] width 172 height 24
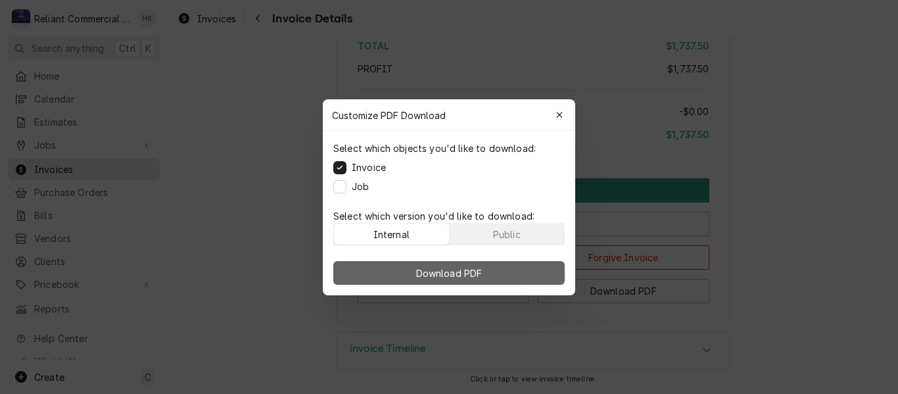
click at [469, 271] on span "Download PDF" at bounding box center [449, 272] width 72 height 14
